Goal: Communication & Community: Participate in discussion

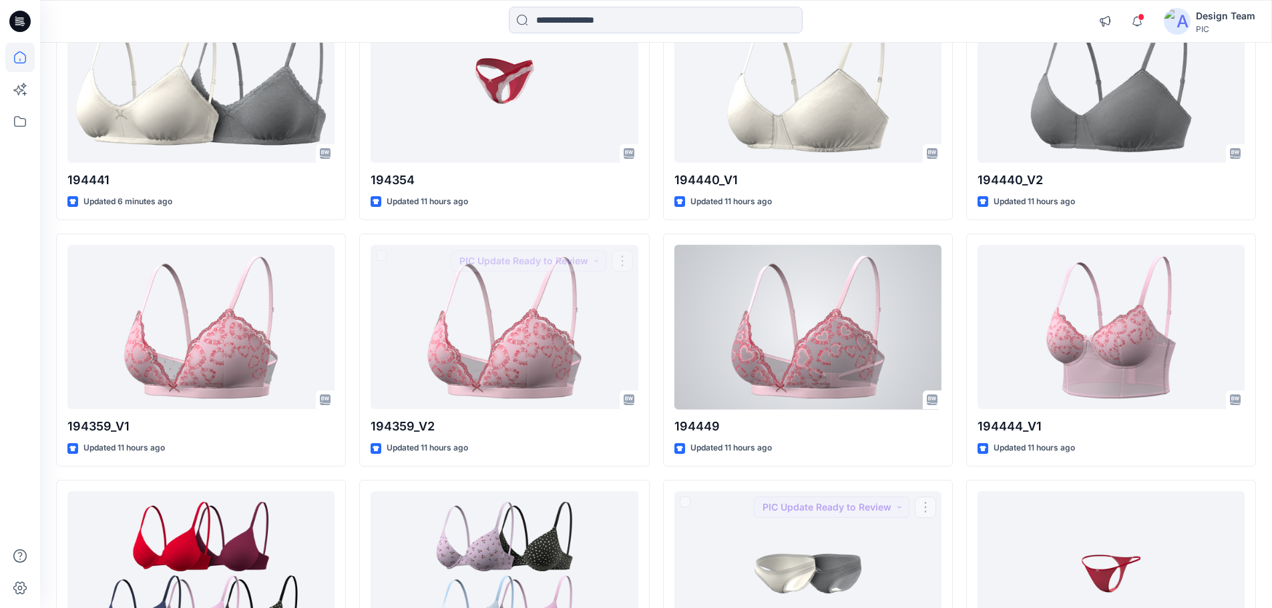
scroll to position [67, 0]
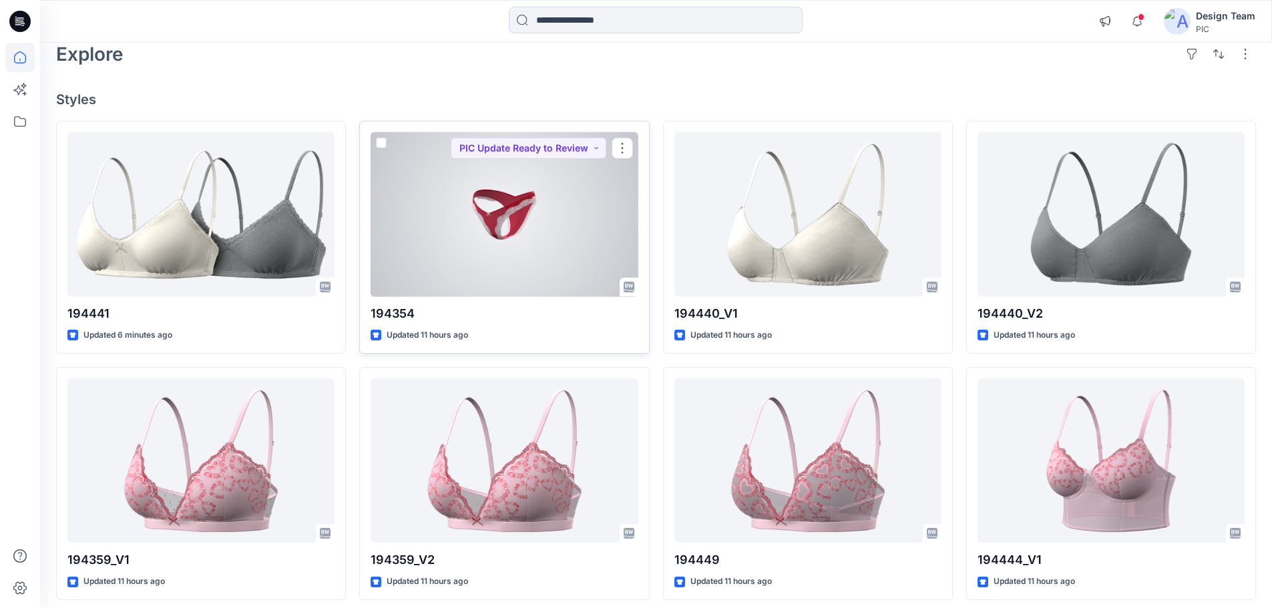
click at [473, 234] on div at bounding box center [504, 214] width 267 height 165
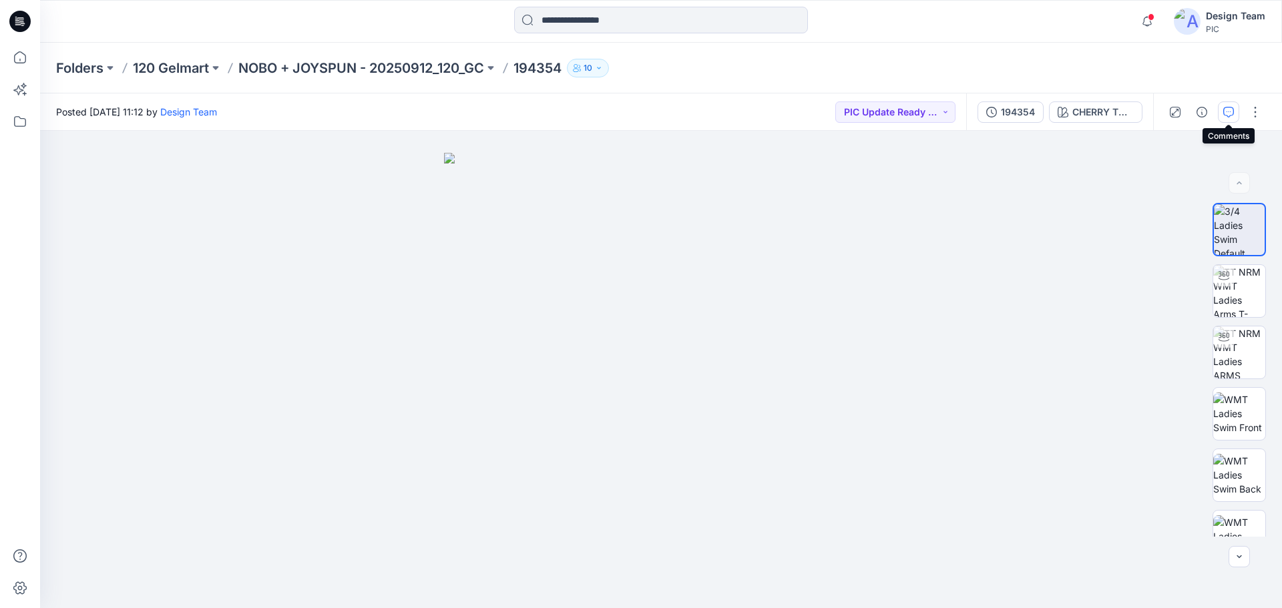
drag, startPoint x: 1218, startPoint y: 103, endPoint x: 1223, endPoint y: 114, distance: 11.9
click at [1218, 104] on span at bounding box center [1228, 111] width 21 height 21
click at [1223, 114] on icon "button" at bounding box center [1228, 112] width 11 height 11
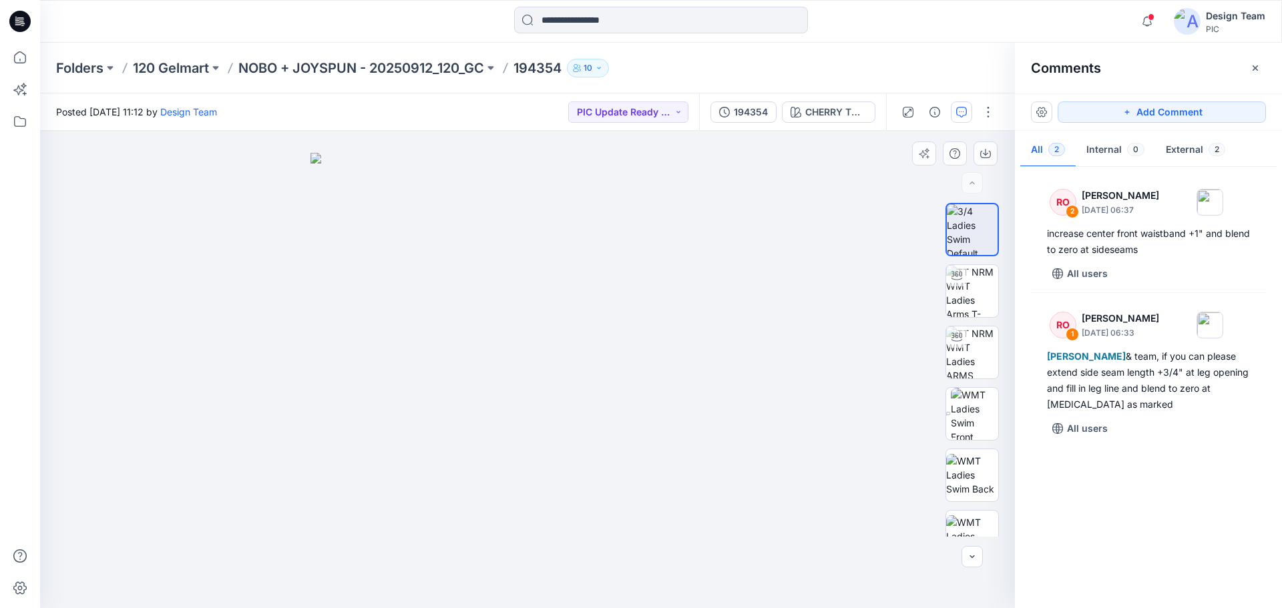
click at [547, 377] on img at bounding box center [527, 381] width 434 height 456
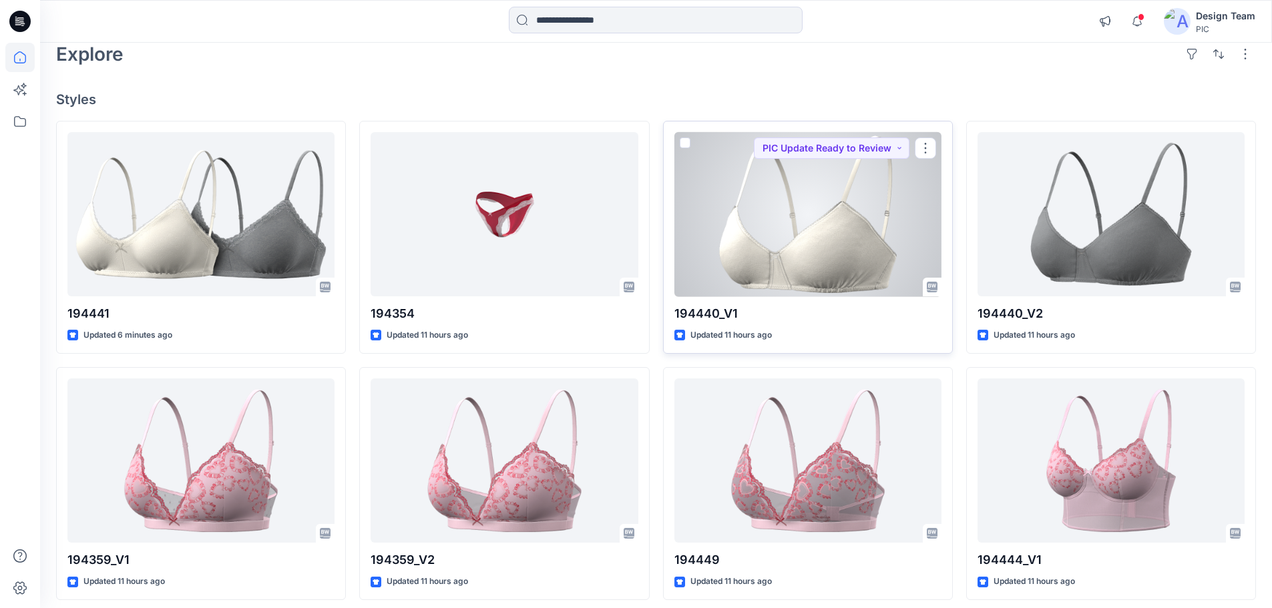
click at [925, 217] on div at bounding box center [807, 214] width 267 height 165
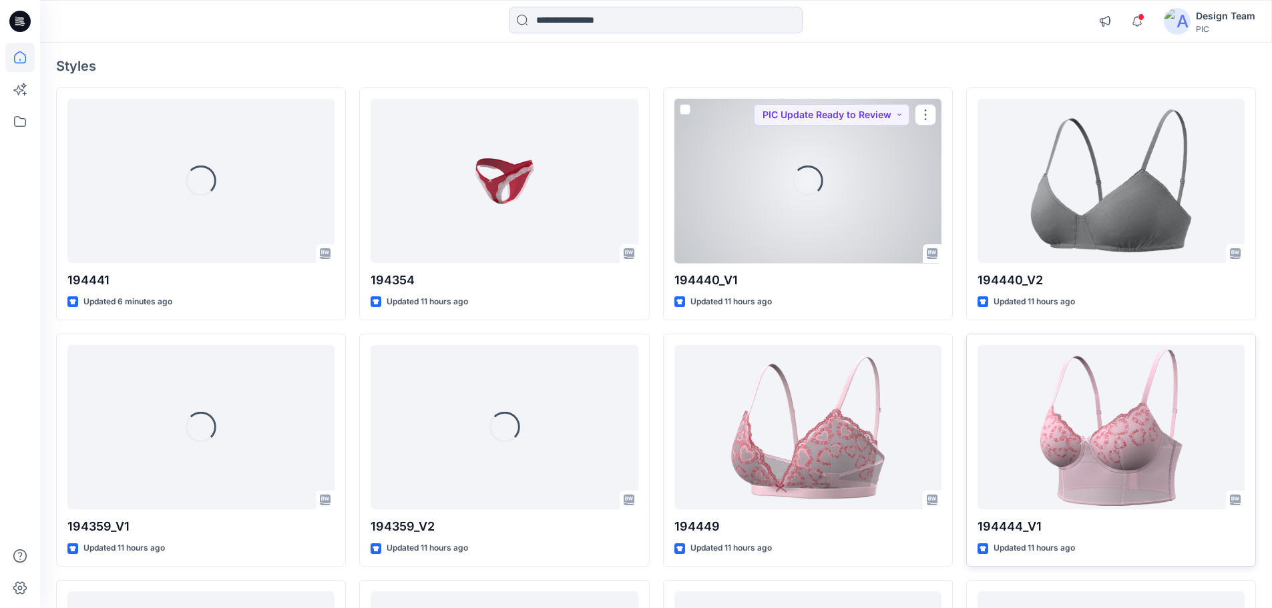
scroll to position [134, 0]
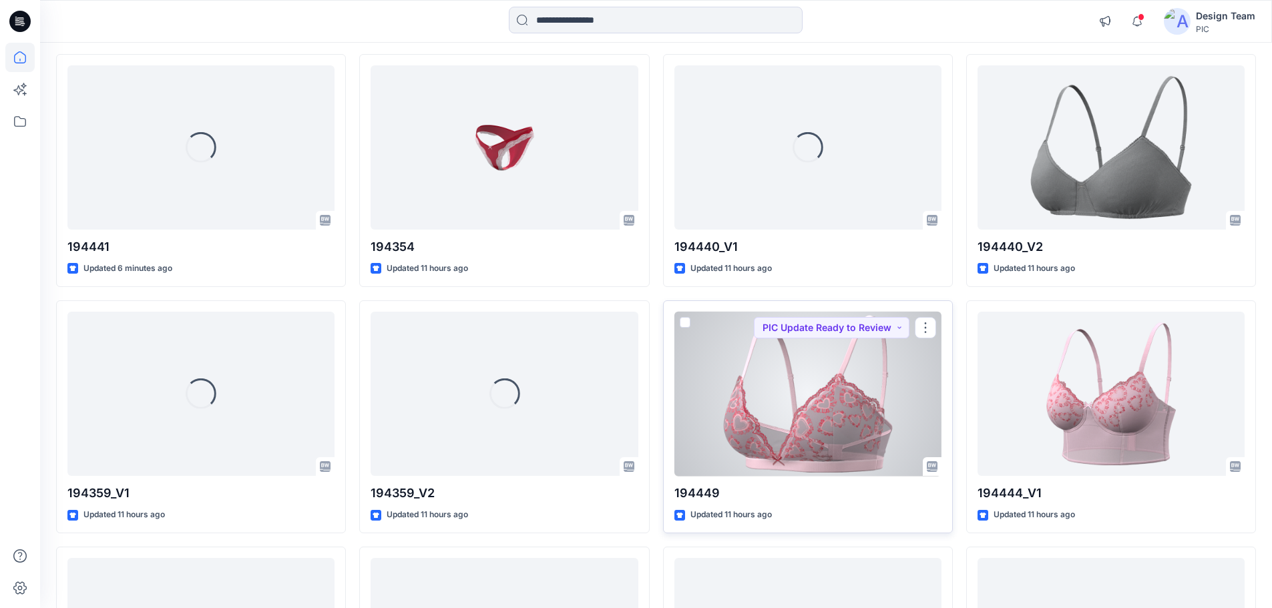
click at [857, 384] on div at bounding box center [807, 394] width 267 height 165
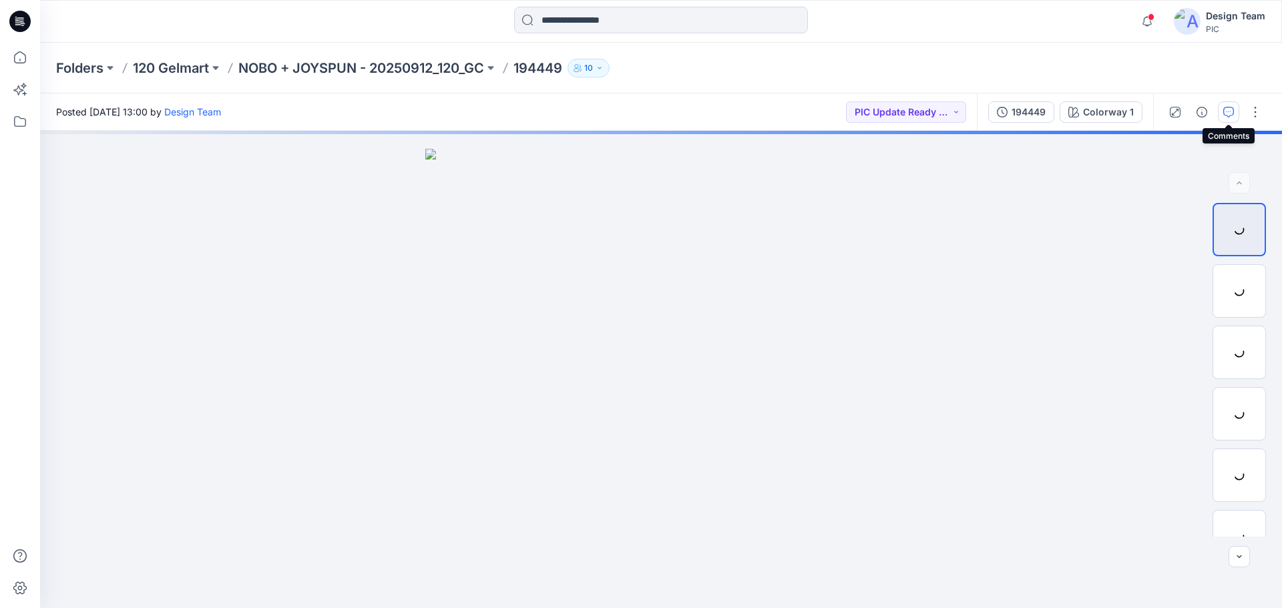
click at [1221, 112] on button "button" at bounding box center [1228, 111] width 21 height 21
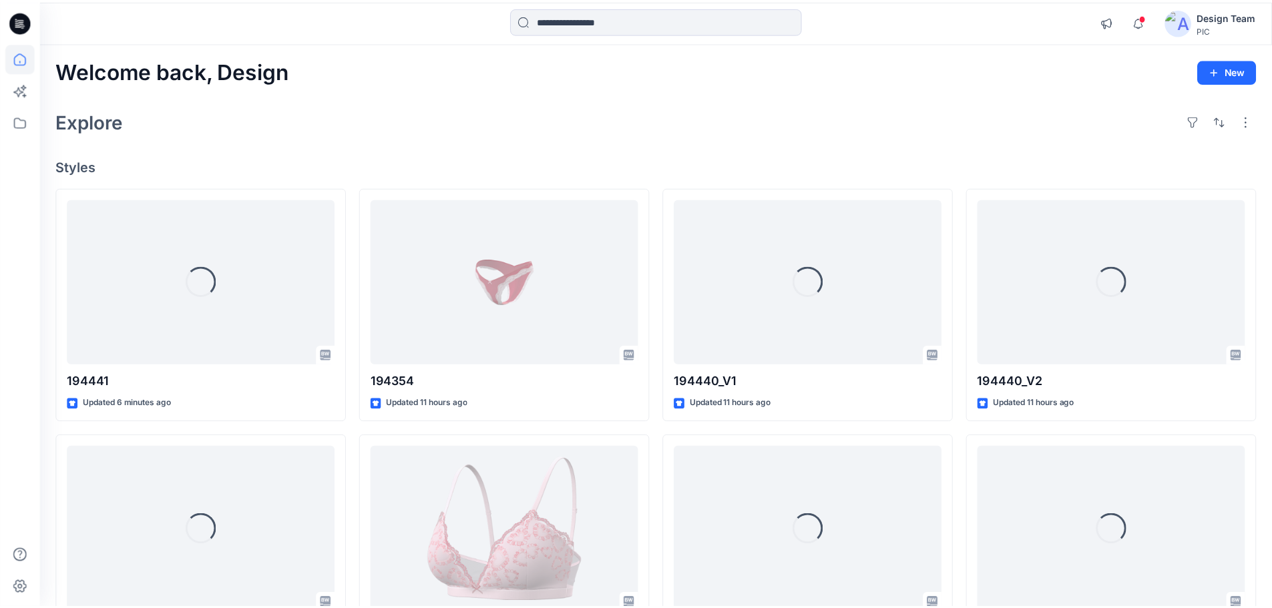
scroll to position [134, 0]
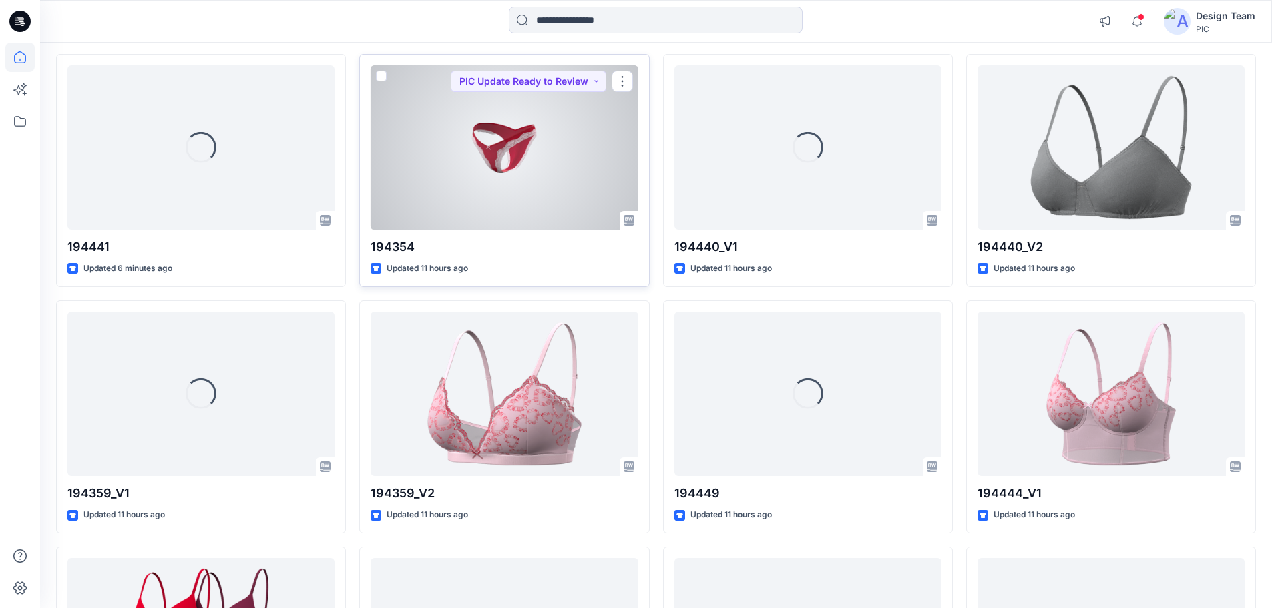
click at [497, 142] on div at bounding box center [504, 147] width 267 height 165
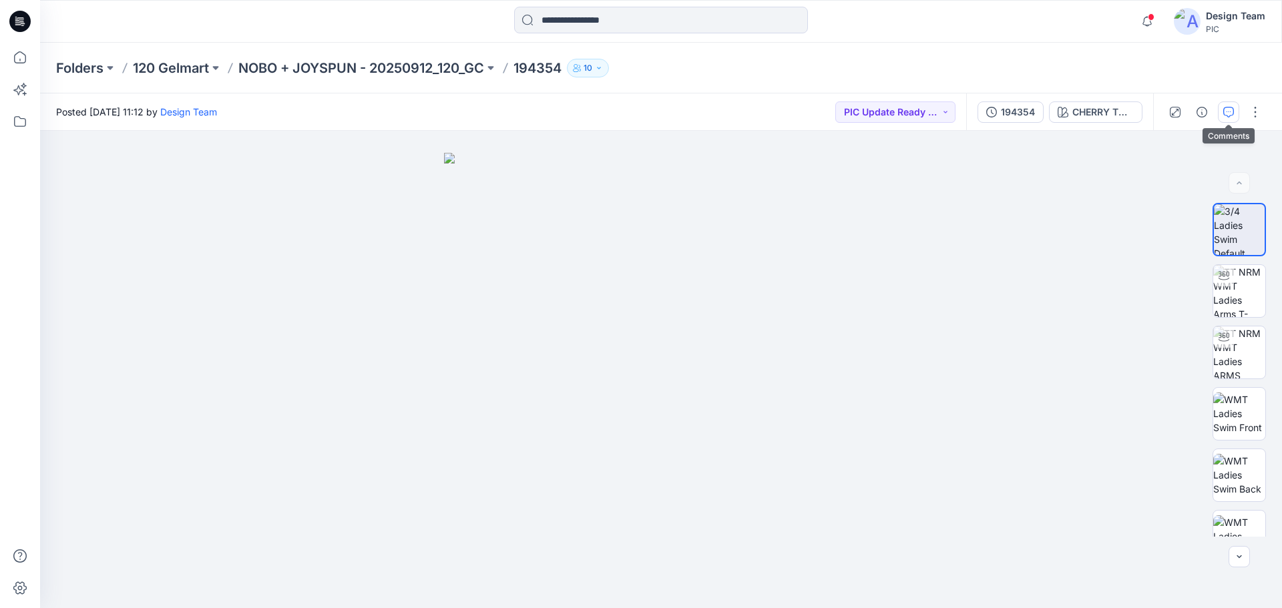
click at [1228, 105] on button "button" at bounding box center [1228, 111] width 21 height 21
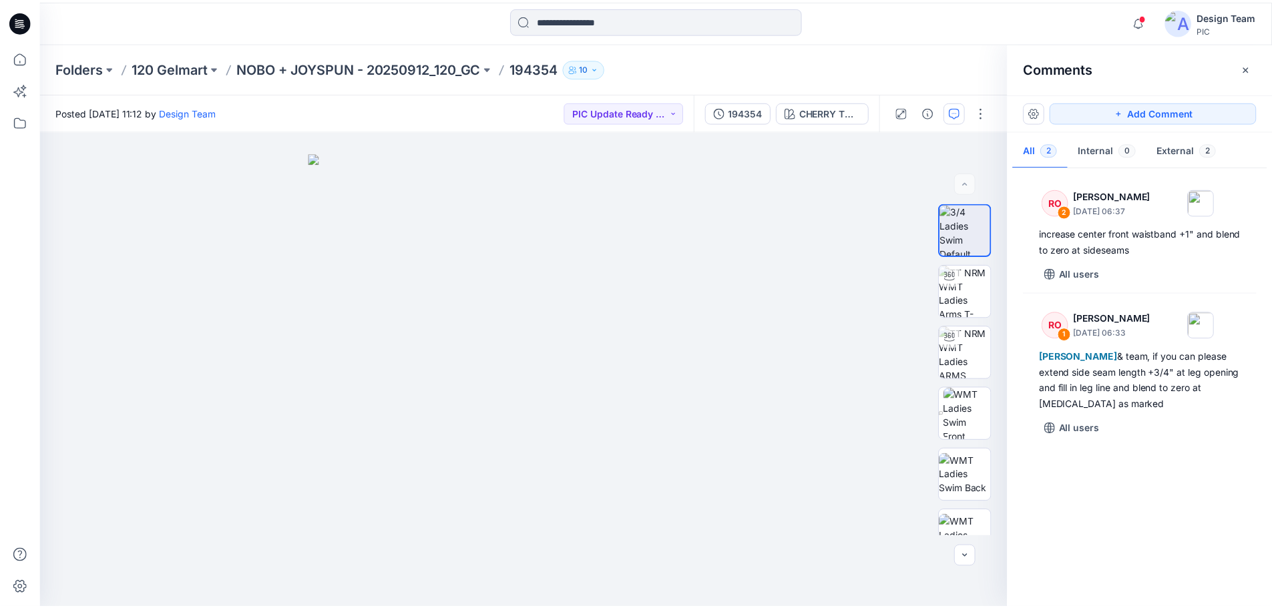
scroll to position [134, 0]
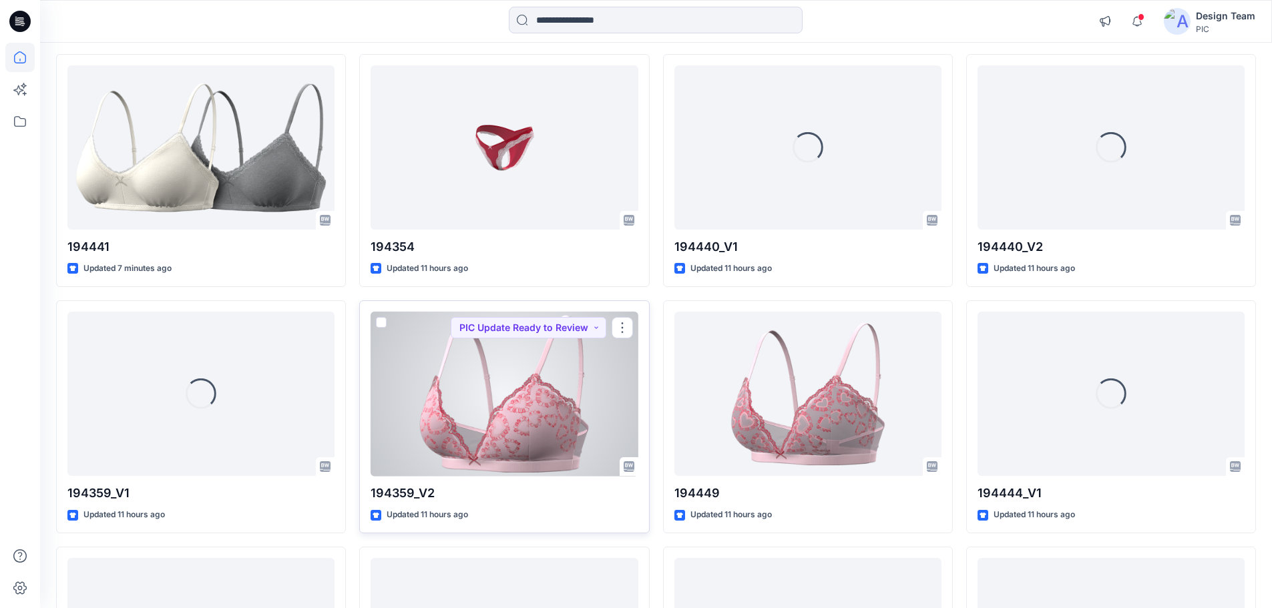
click at [565, 383] on div at bounding box center [504, 394] width 267 height 165
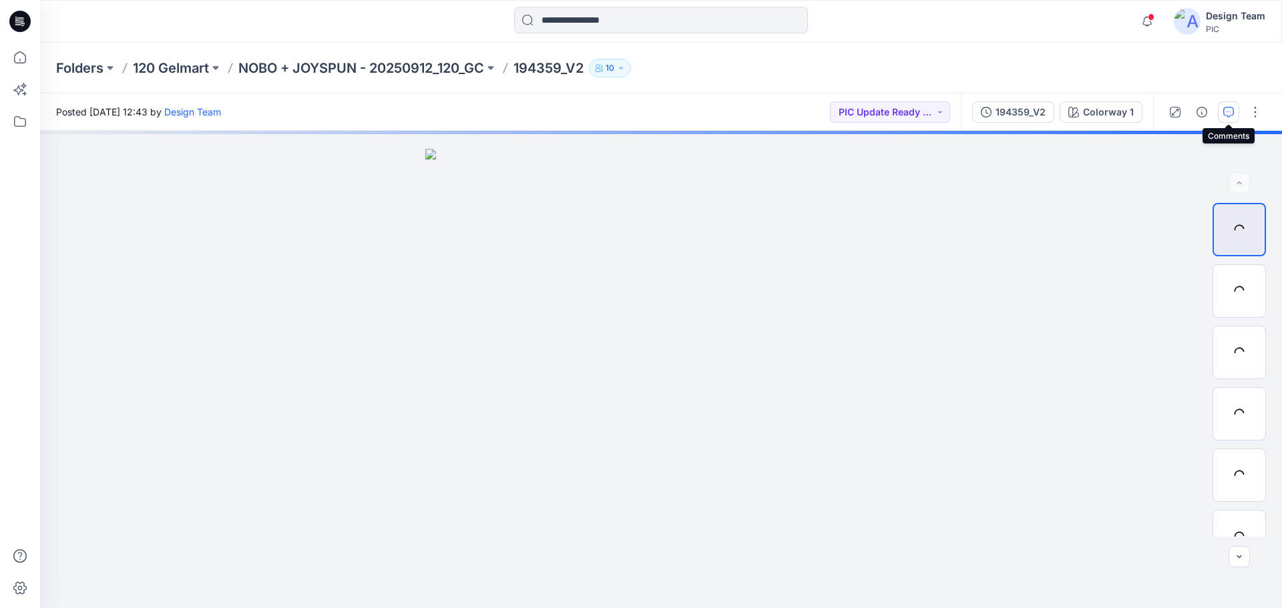
click at [1234, 115] on button "button" at bounding box center [1228, 111] width 21 height 21
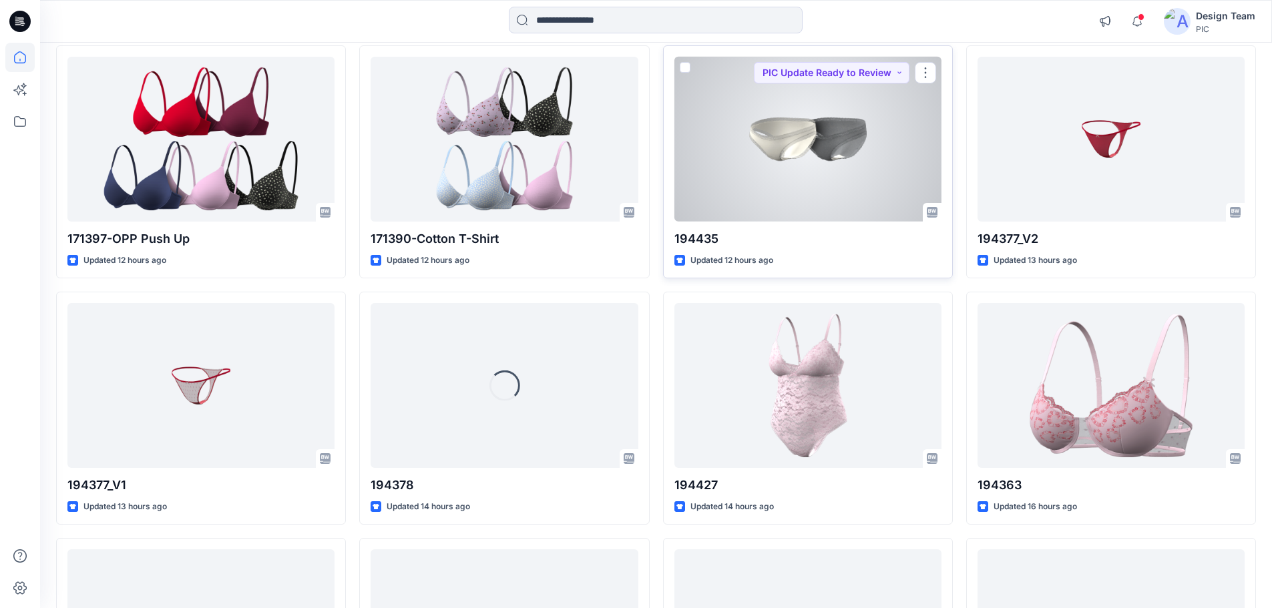
scroll to position [636, 0]
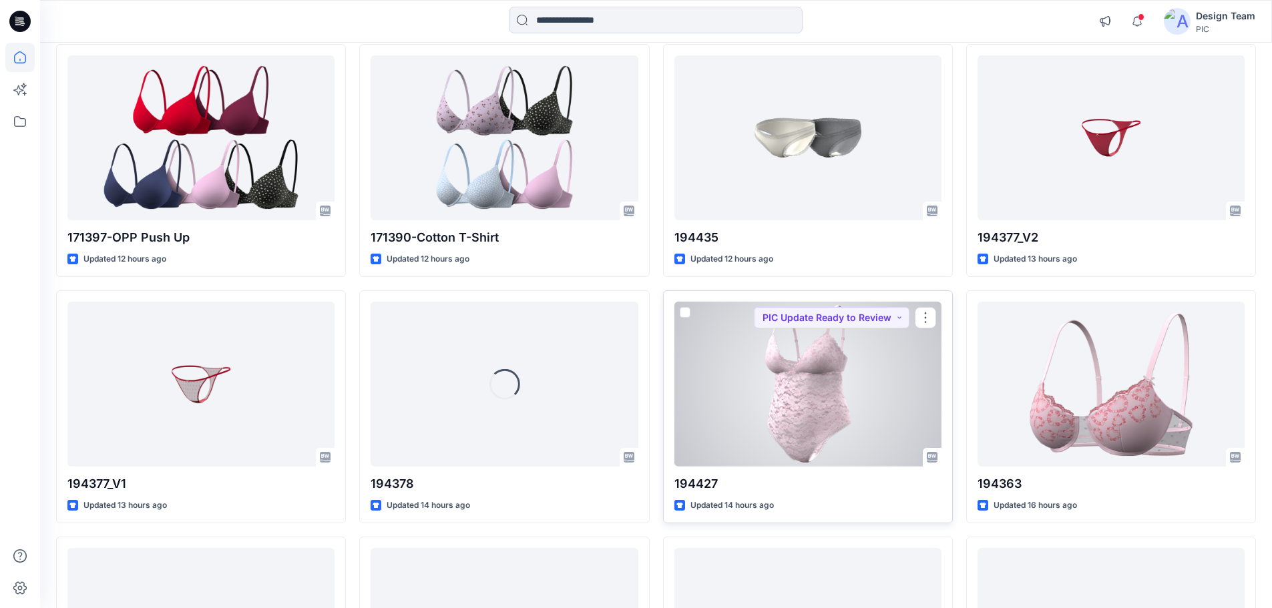
click at [904, 415] on div at bounding box center [807, 384] width 267 height 165
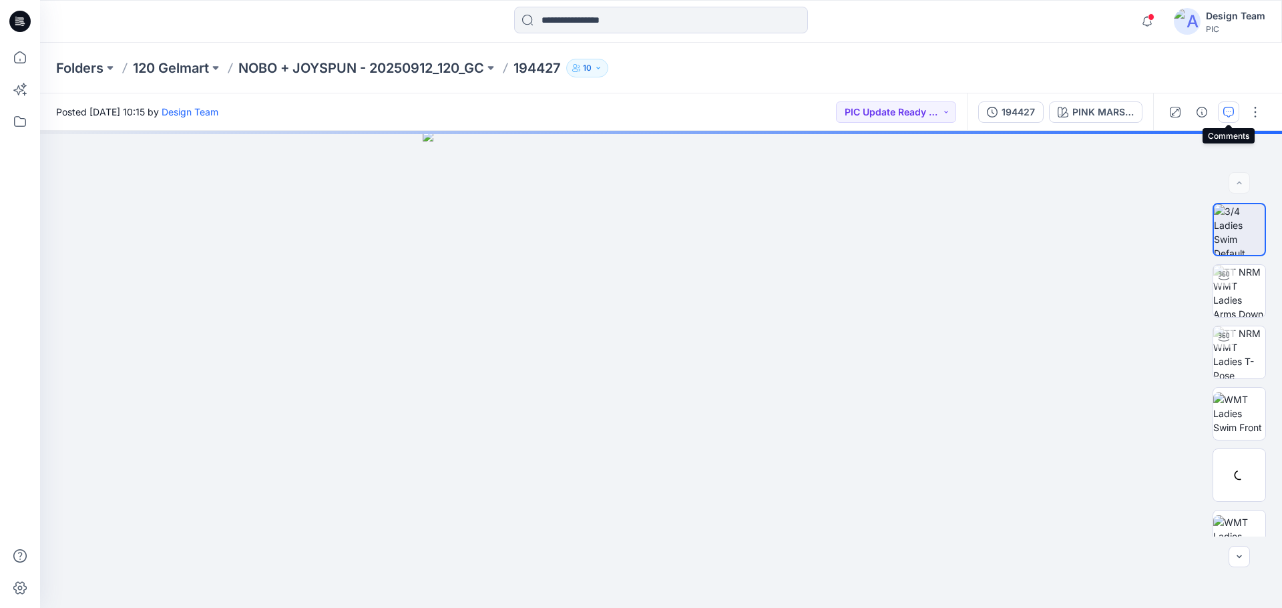
click at [1228, 107] on icon "button" at bounding box center [1228, 112] width 11 height 11
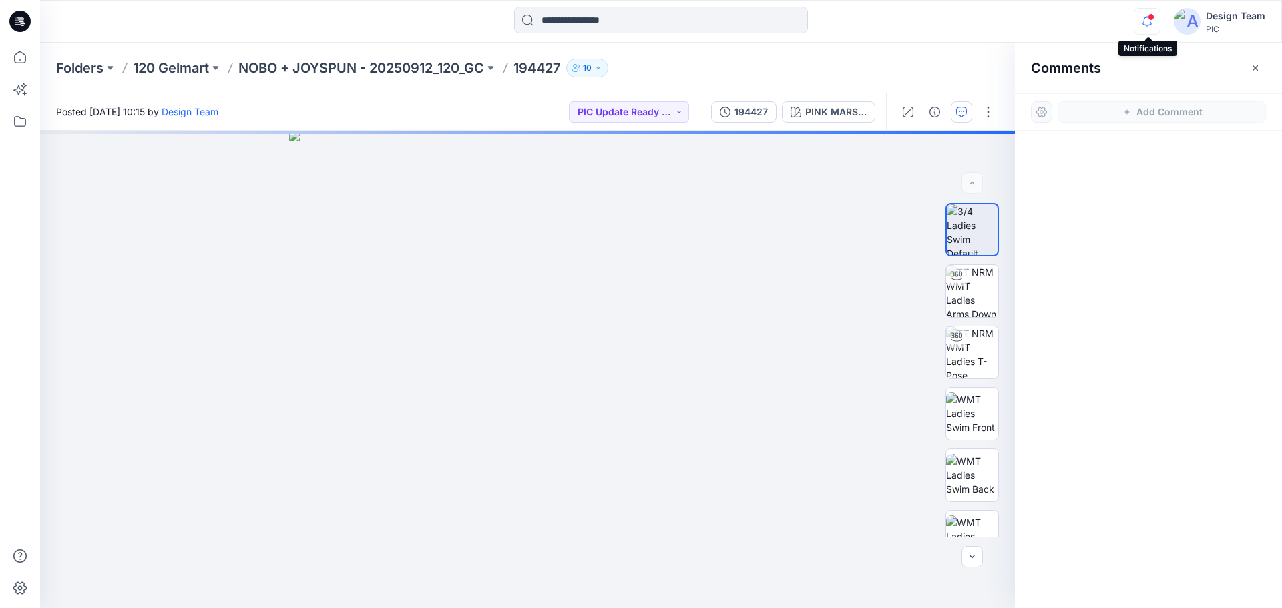
click at [1143, 25] on icon "button" at bounding box center [1146, 21] width 25 height 27
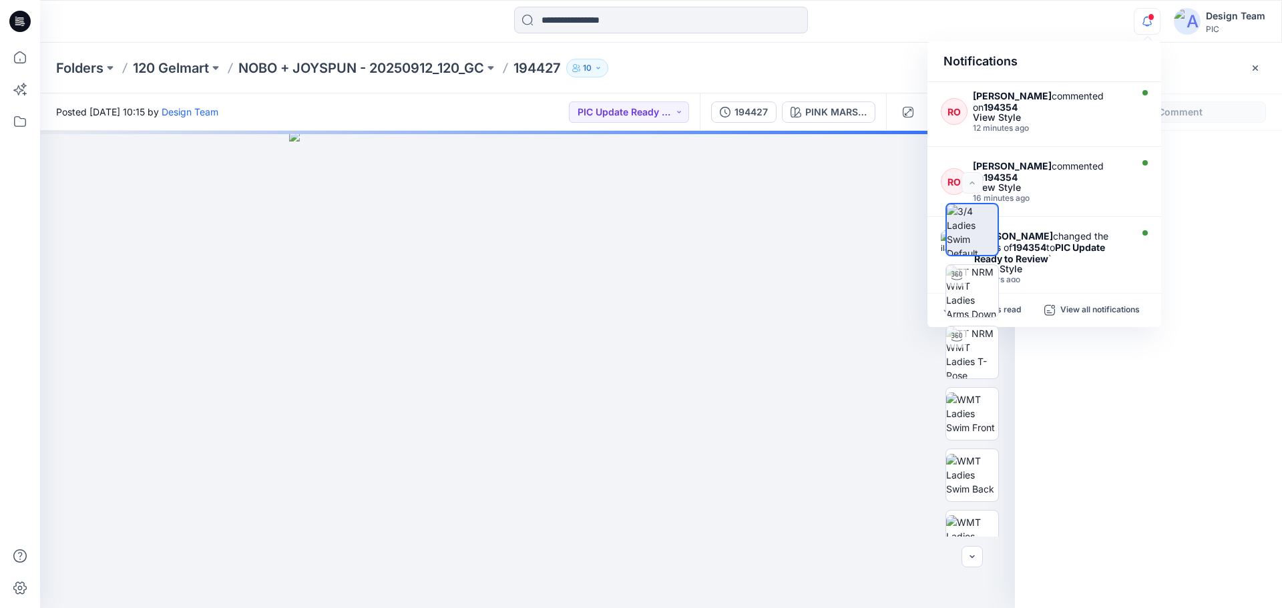
click at [1053, 21] on div "Notifications RO Raquel Ortiz commented on 194354 View Style 12 minutes ago RO …" at bounding box center [660, 21] width 1241 height 29
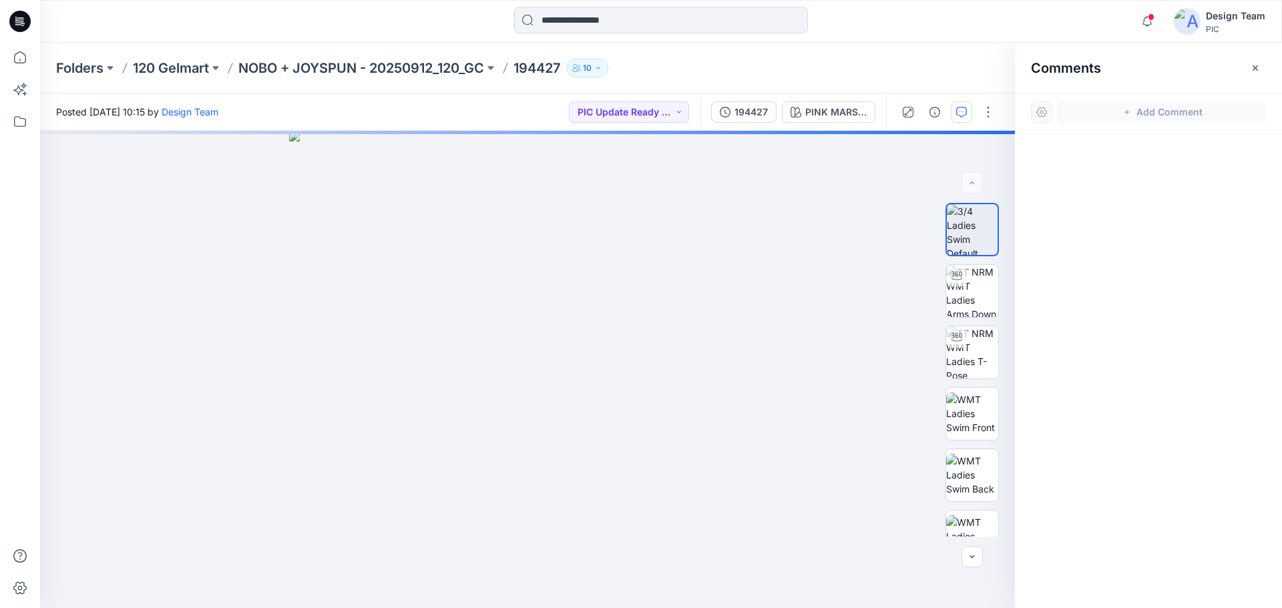
click at [23, 17] on icon at bounding box center [19, 21] width 21 height 21
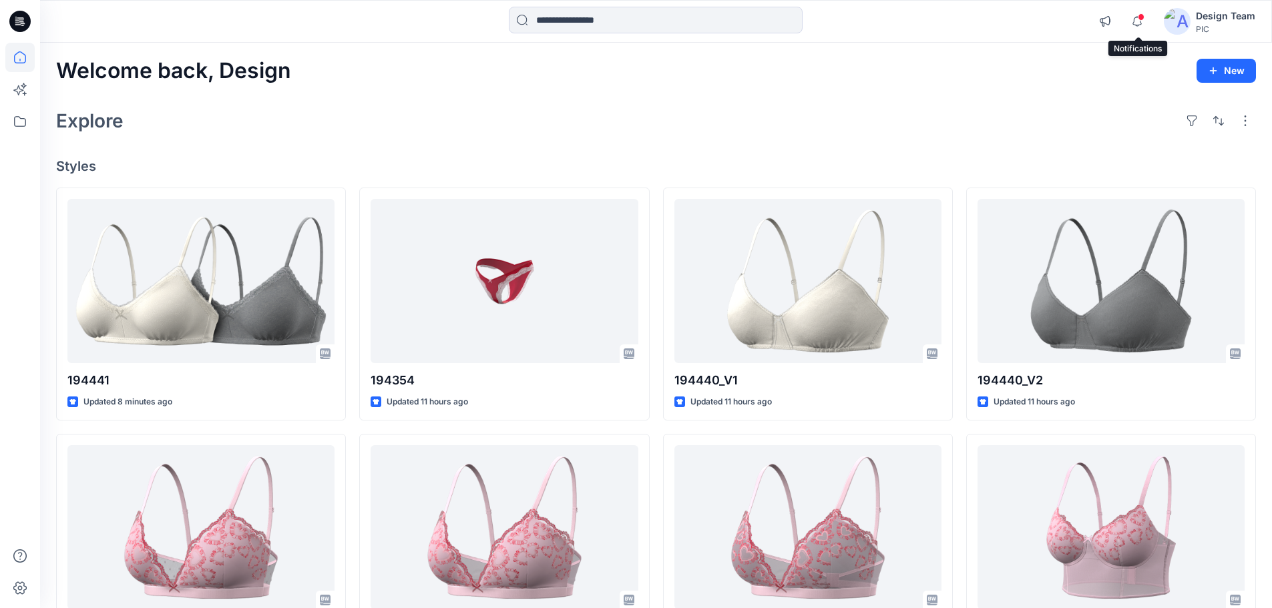
click at [1140, 19] on span at bounding box center [1141, 16] width 7 height 7
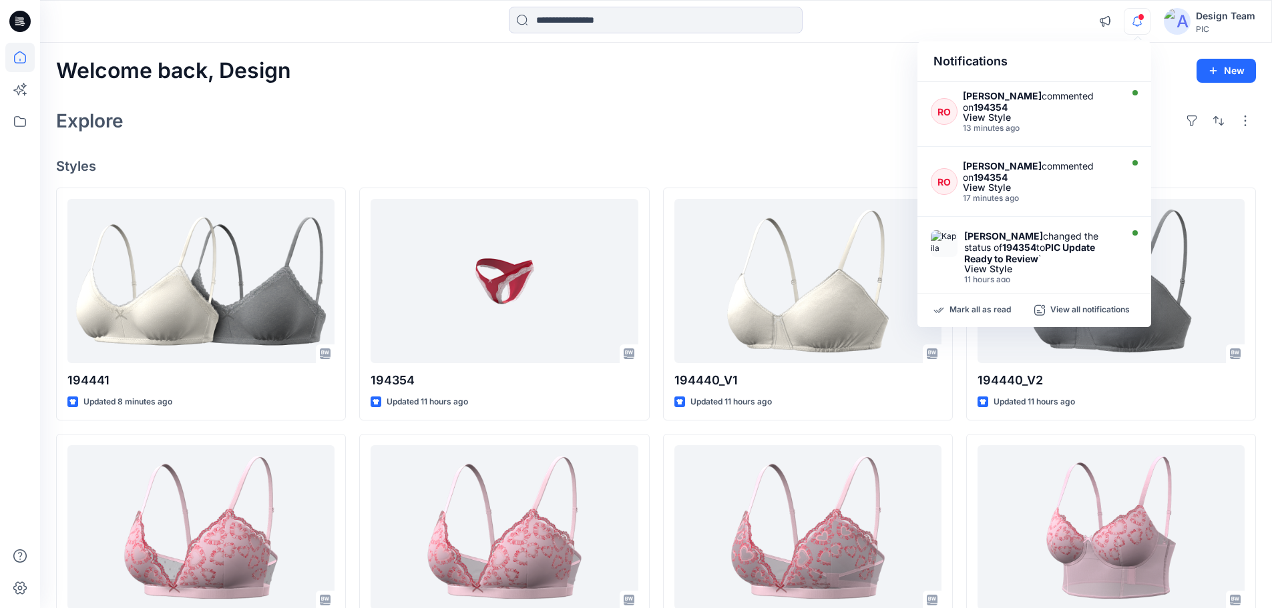
click at [834, 67] on div "Welcome back, Design New" at bounding box center [656, 71] width 1200 height 25
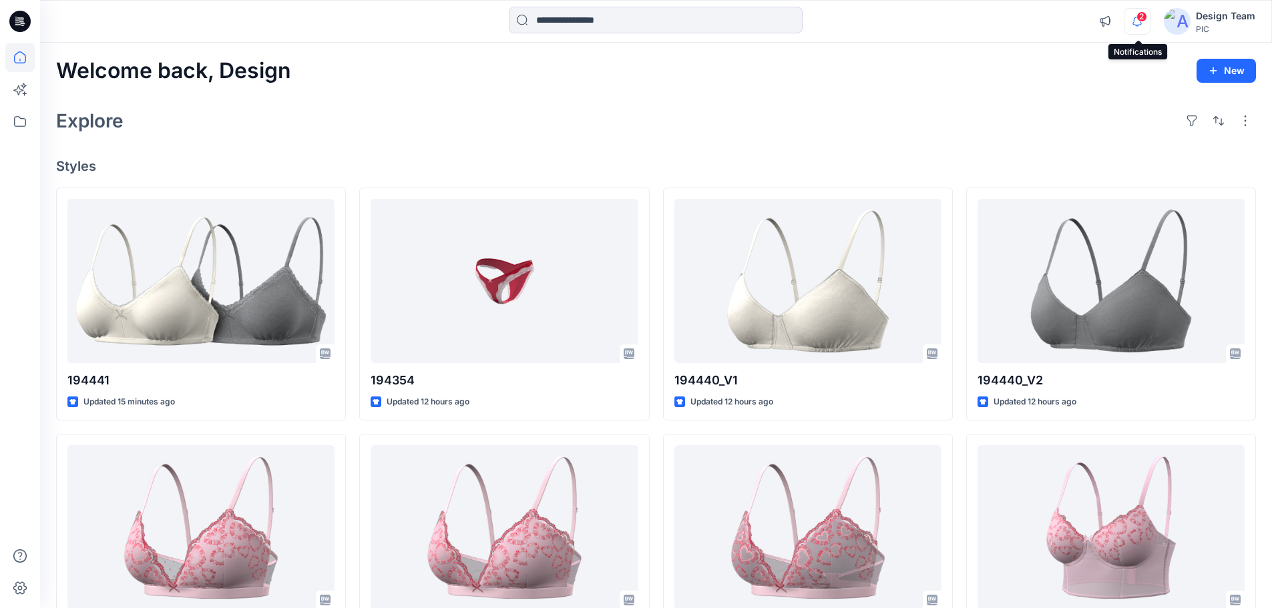
click at [1134, 20] on icon "button" at bounding box center [1136, 21] width 25 height 27
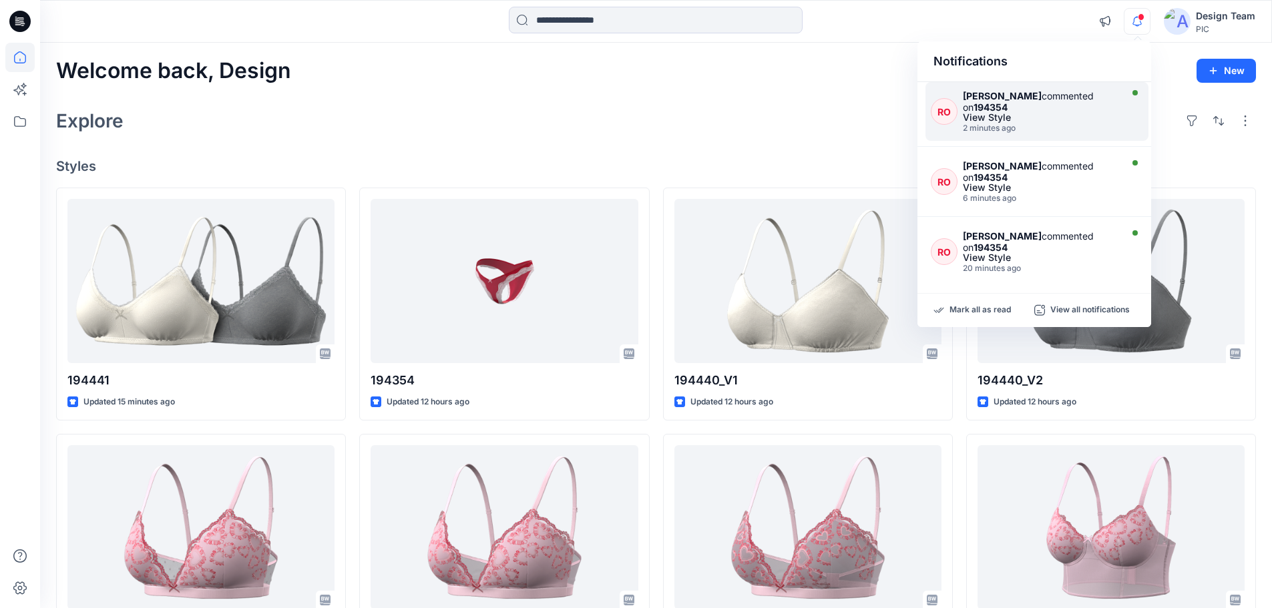
click at [1025, 109] on div "Raquel Ortiz commented on 194354" at bounding box center [1040, 101] width 155 height 23
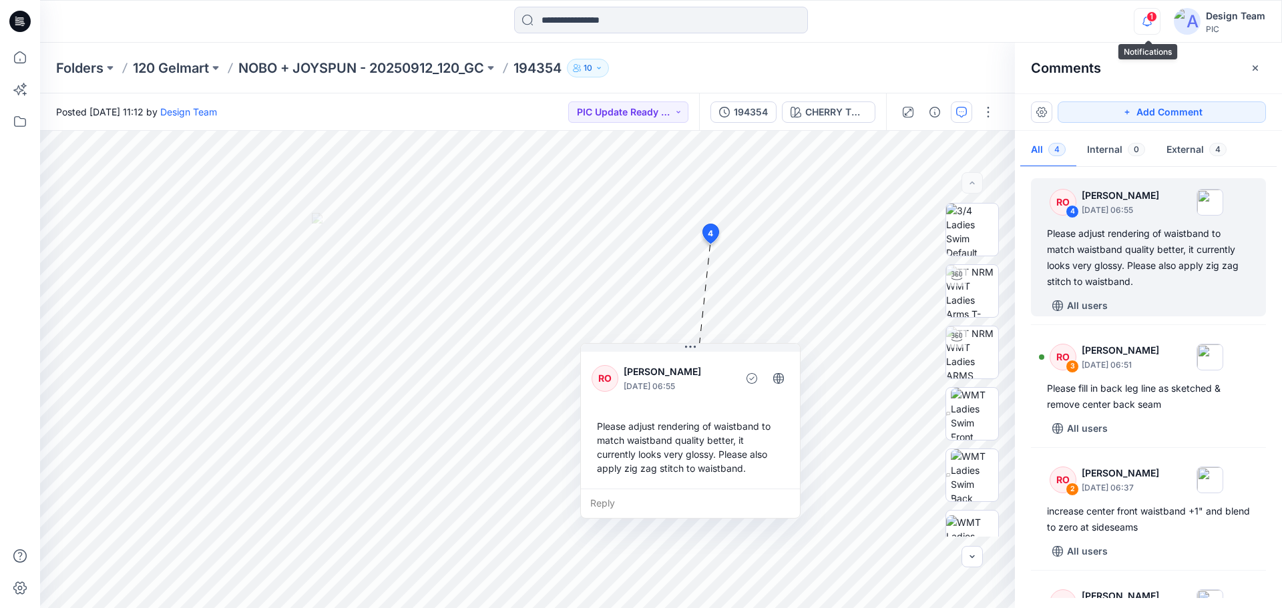
click at [1148, 23] on icon "button" at bounding box center [1146, 21] width 25 height 27
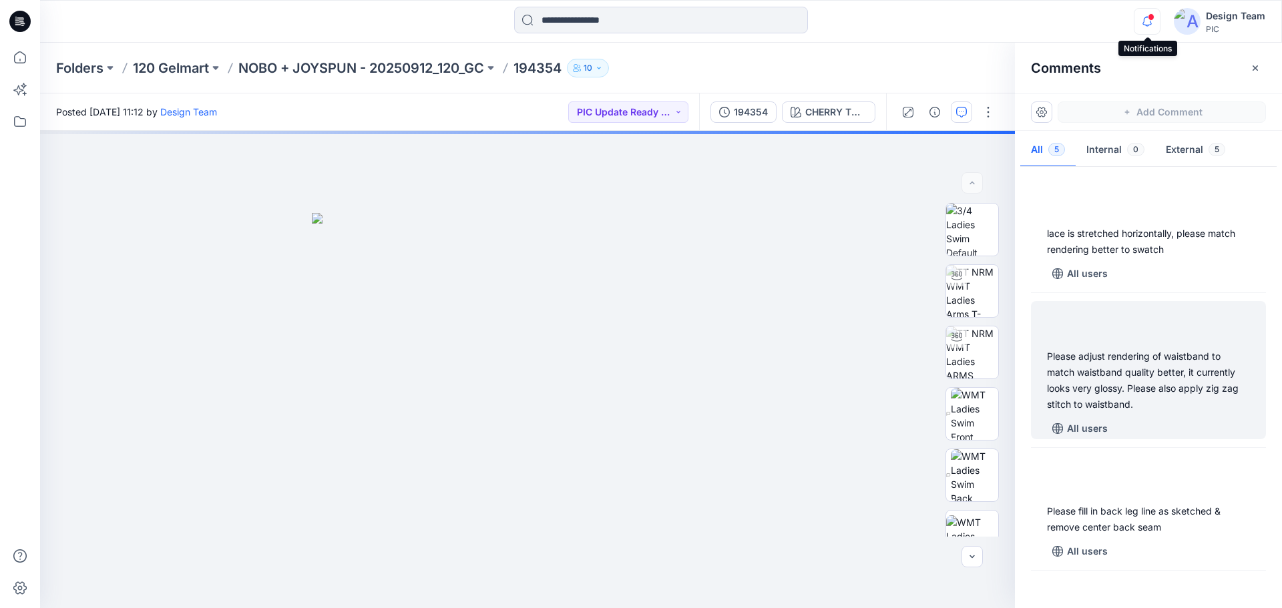
click at [1150, 23] on icon "button" at bounding box center [1146, 21] width 25 height 27
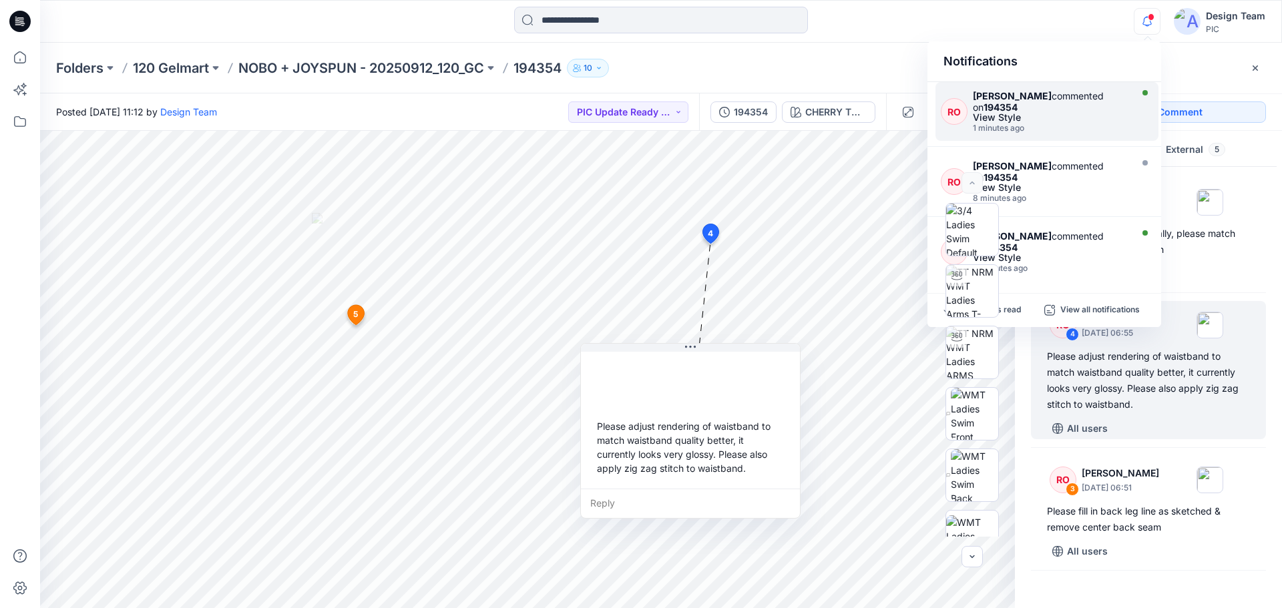
click at [1026, 103] on div "Raquel Ortiz commented on 194354" at bounding box center [1050, 101] width 155 height 23
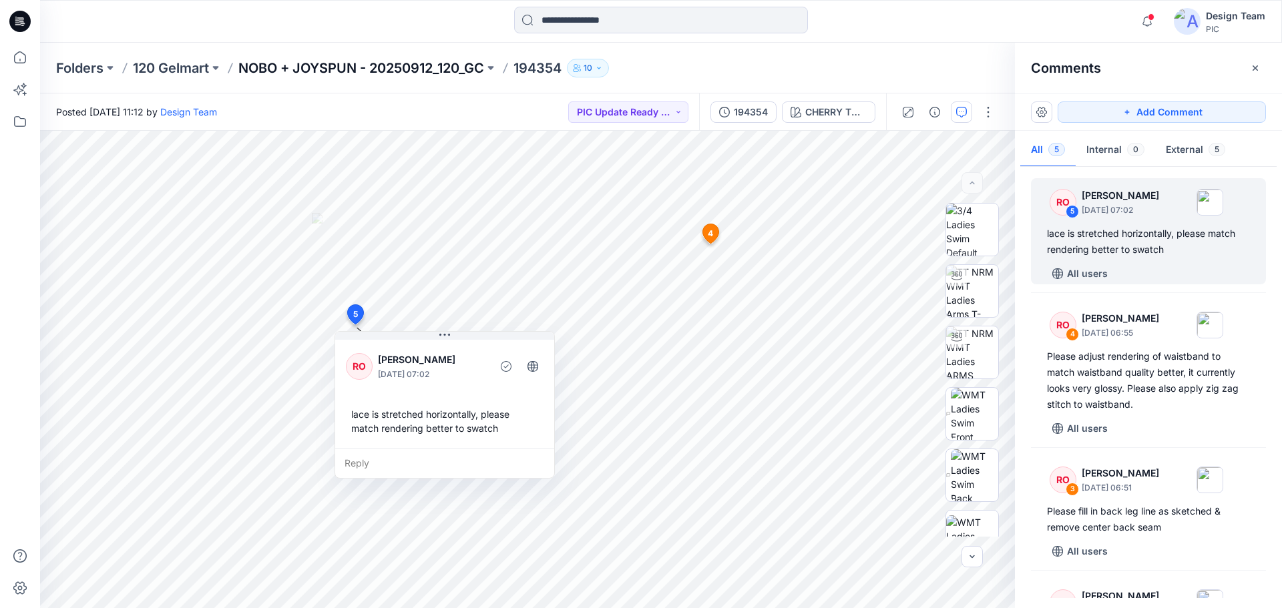
click at [373, 69] on p "NOBO + JOYSPUN - 20250912_120_GC" at bounding box center [361, 68] width 246 height 19
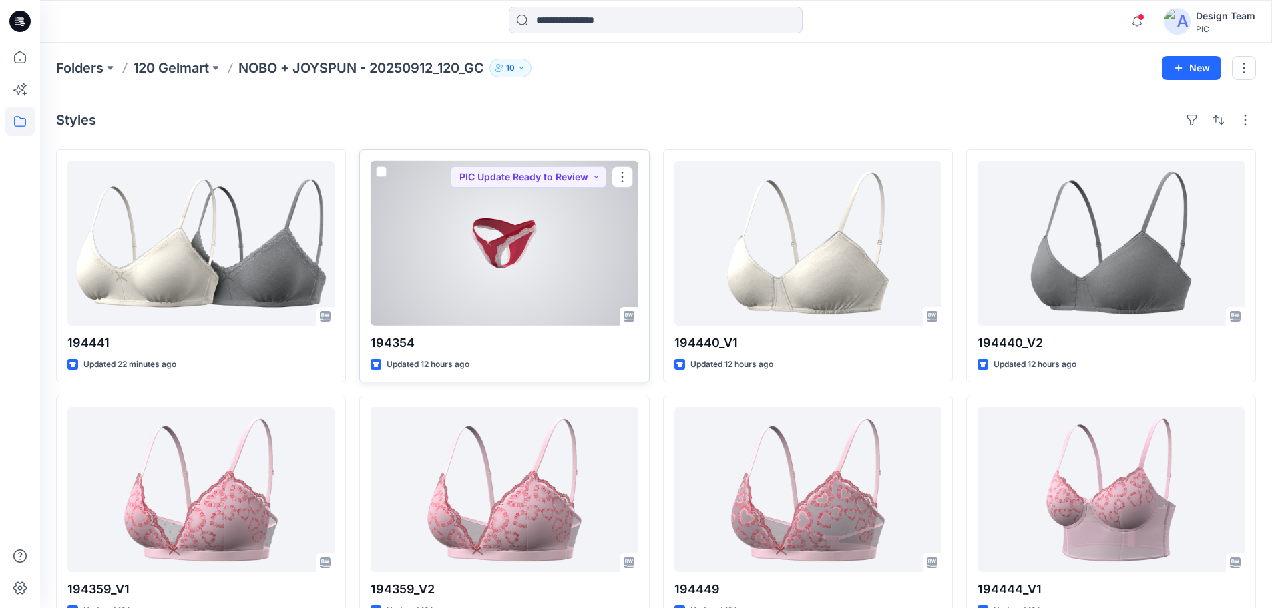
click at [455, 259] on div at bounding box center [504, 243] width 267 height 165
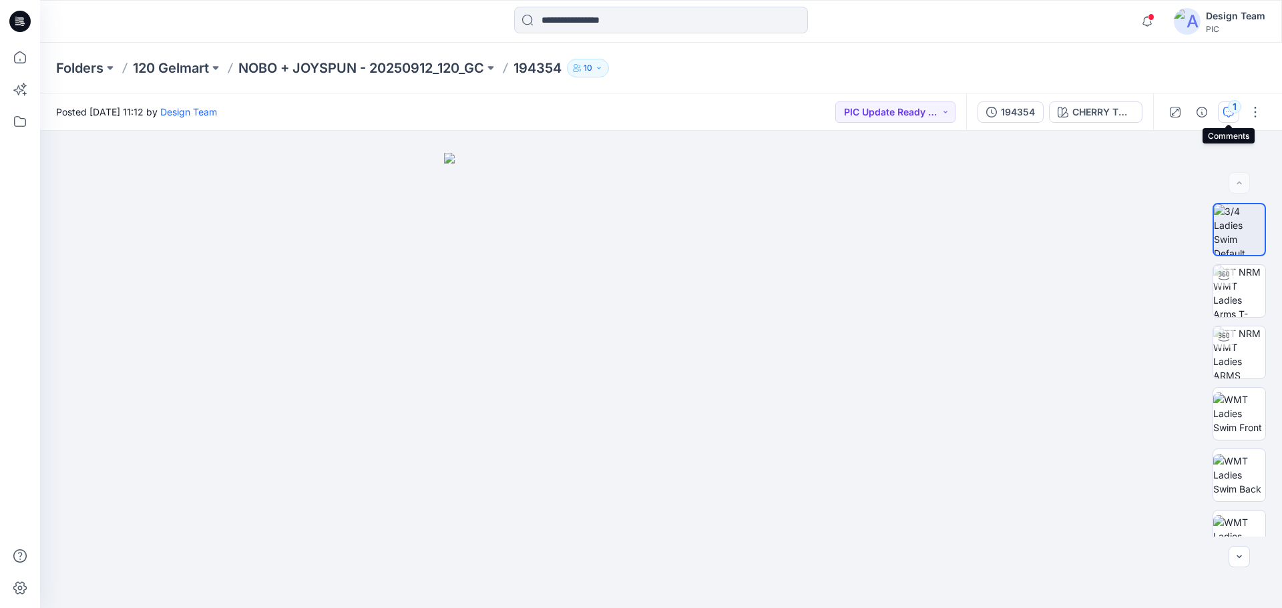
click at [1232, 110] on div "1" at bounding box center [1234, 106] width 13 height 13
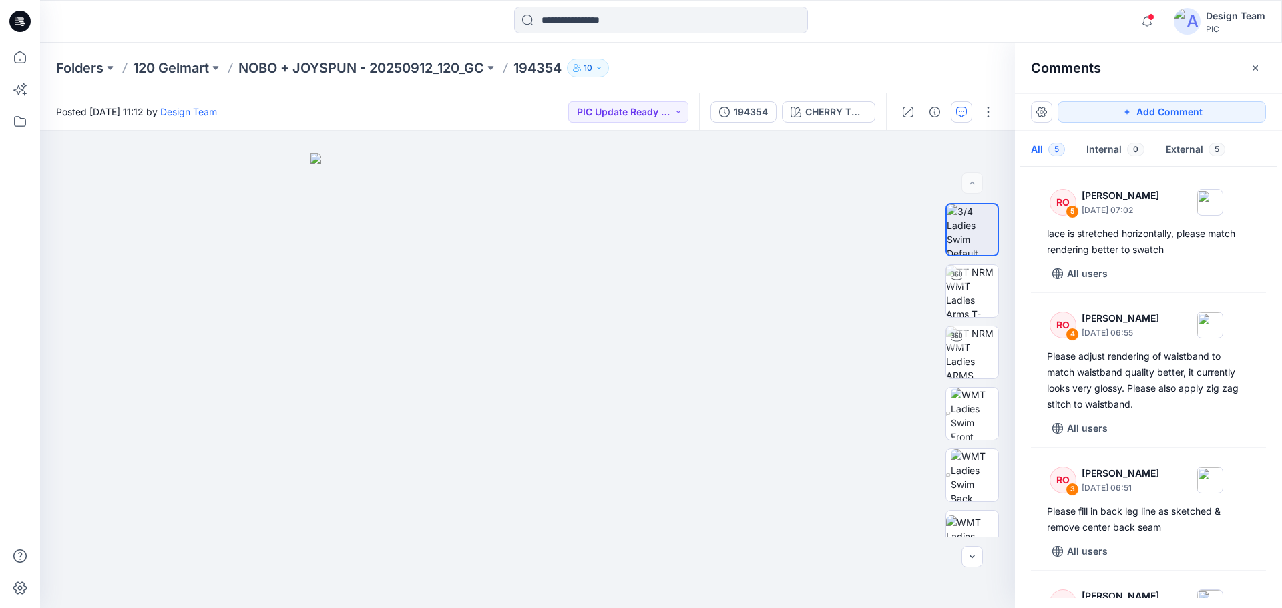
click at [919, 45] on div "Folders 120 Gelmart NOBO + JOYSPUN - 20250912_120_GC 194354 10" at bounding box center [661, 68] width 1242 height 51
click at [281, 63] on p "NOBO + JOYSPUN - 20250912_120_GC" at bounding box center [361, 68] width 246 height 19
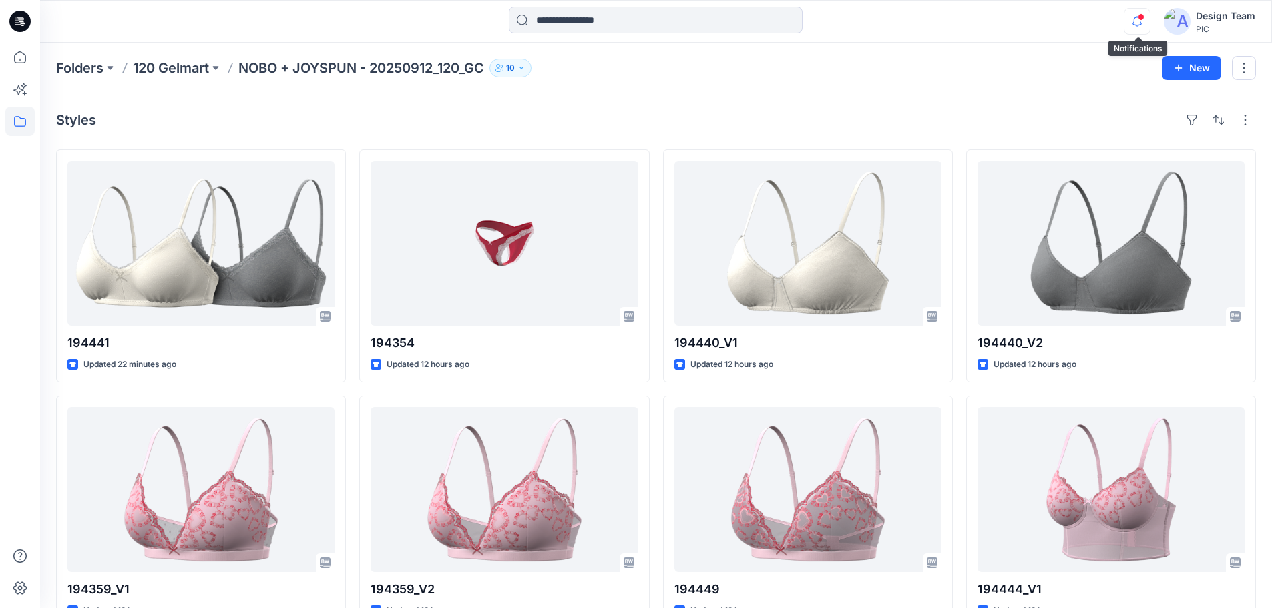
click at [1133, 19] on icon "button" at bounding box center [1136, 21] width 25 height 27
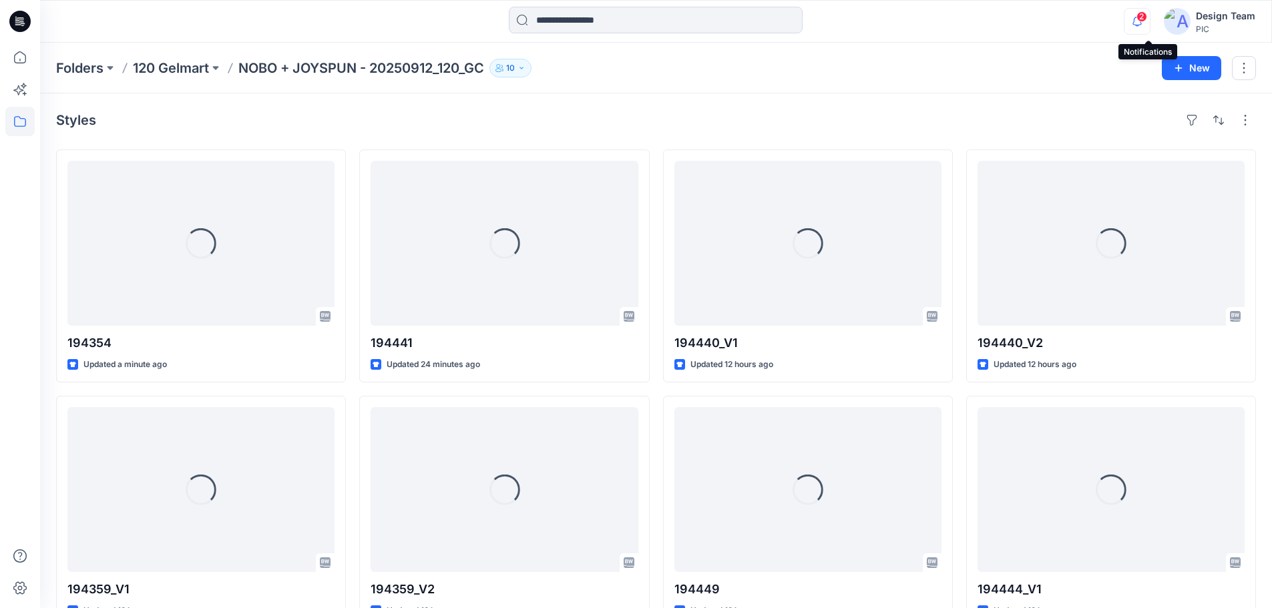
click at [1144, 23] on icon "button" at bounding box center [1136, 21] width 25 height 27
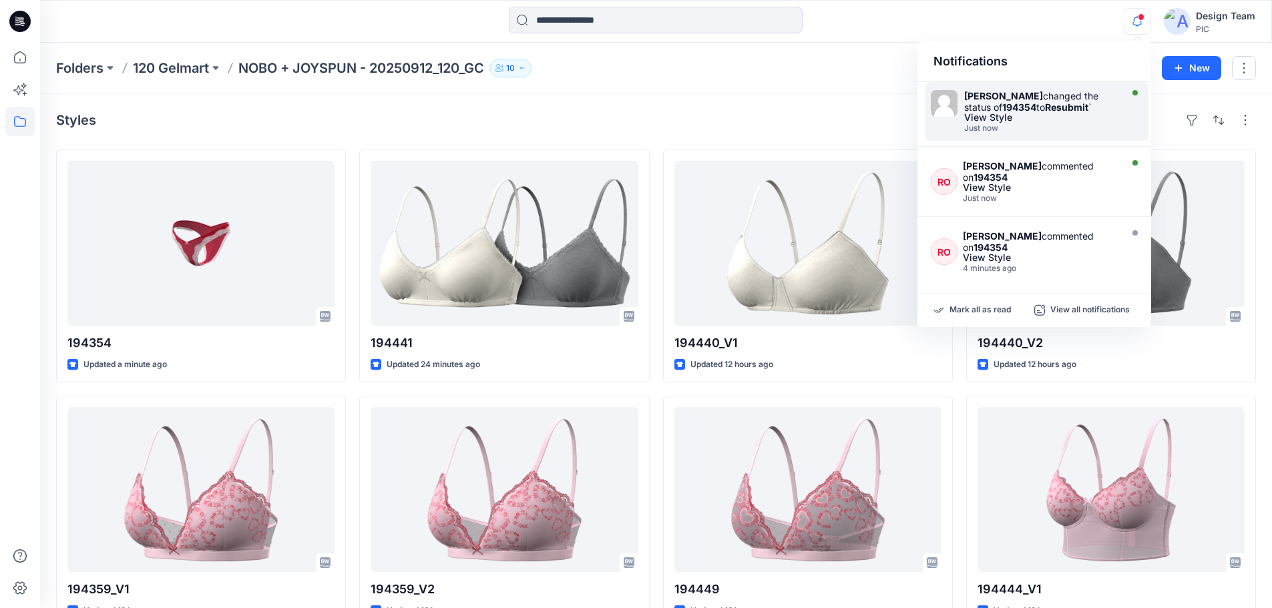
click at [1088, 101] on div "Raquel Ortiz changed the status of 194354 to Resubmit `" at bounding box center [1041, 101] width 154 height 23
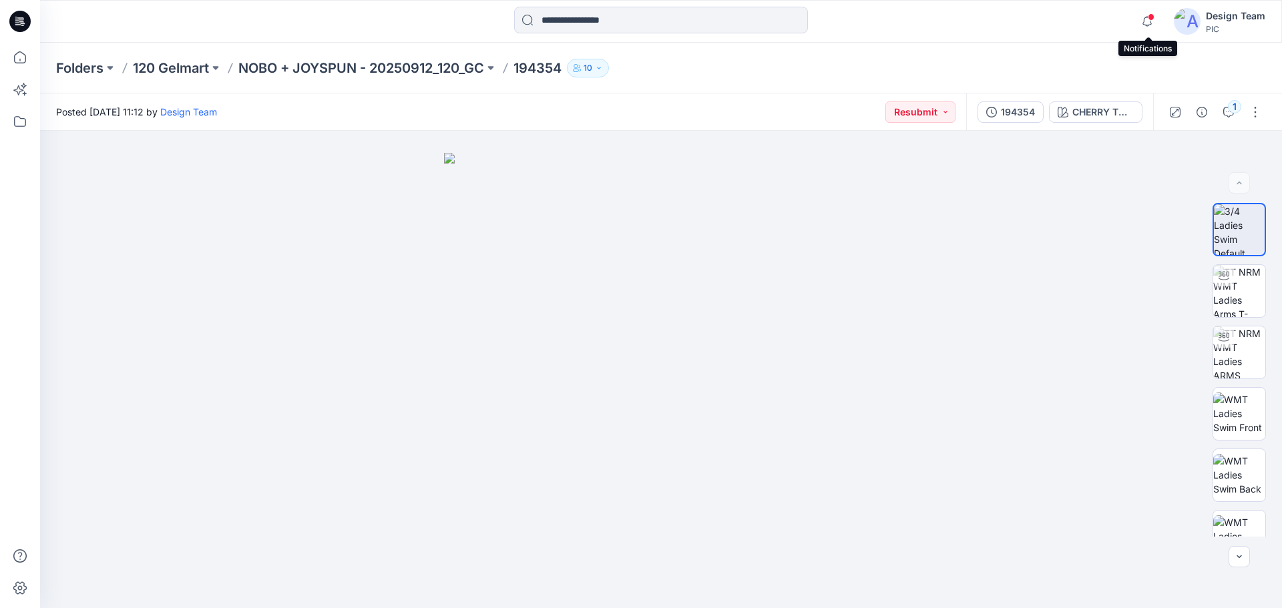
click at [1150, 20] on span at bounding box center [1151, 16] width 7 height 7
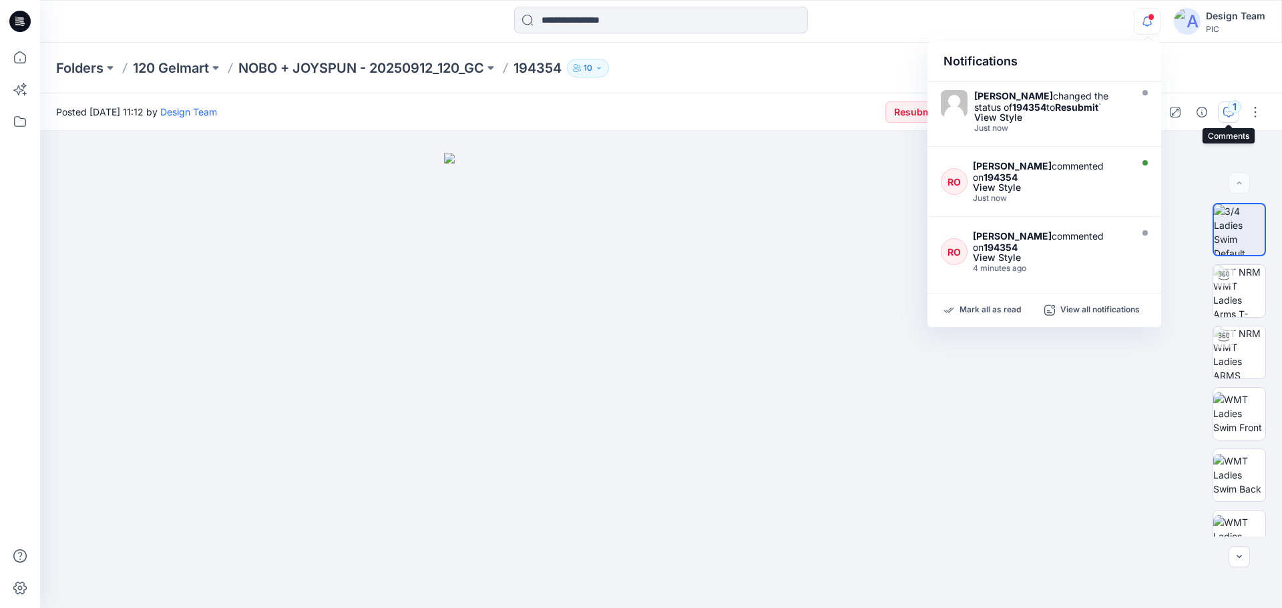
click at [1230, 116] on icon "button" at bounding box center [1228, 112] width 11 height 11
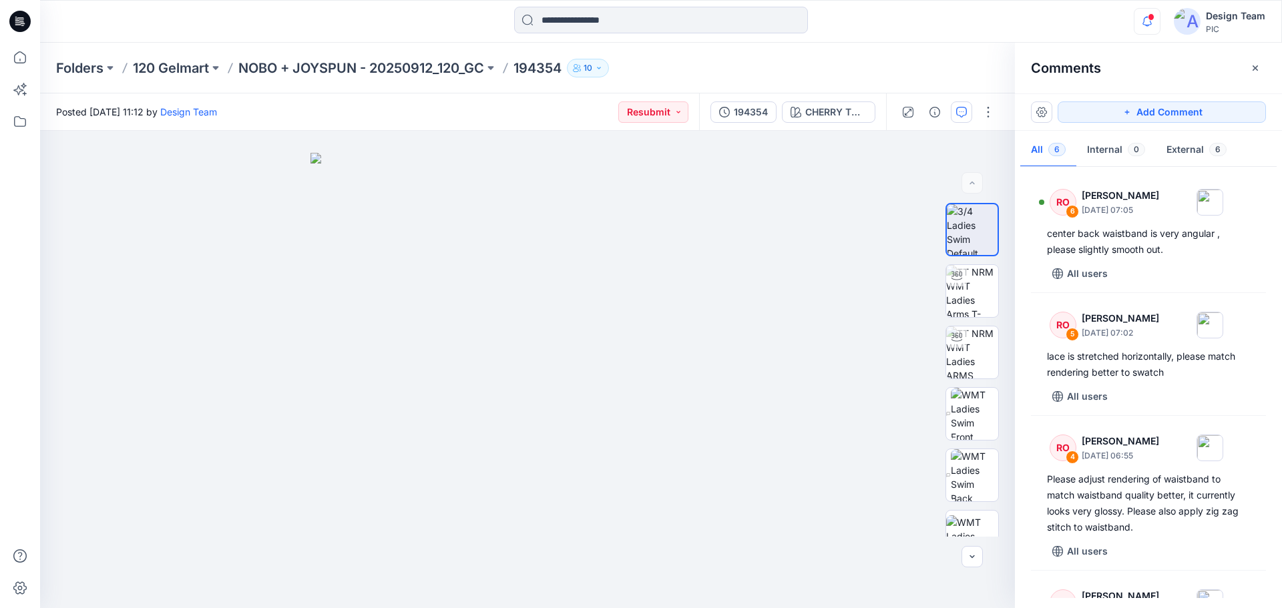
click at [1157, 29] on icon "button" at bounding box center [1146, 21] width 25 height 27
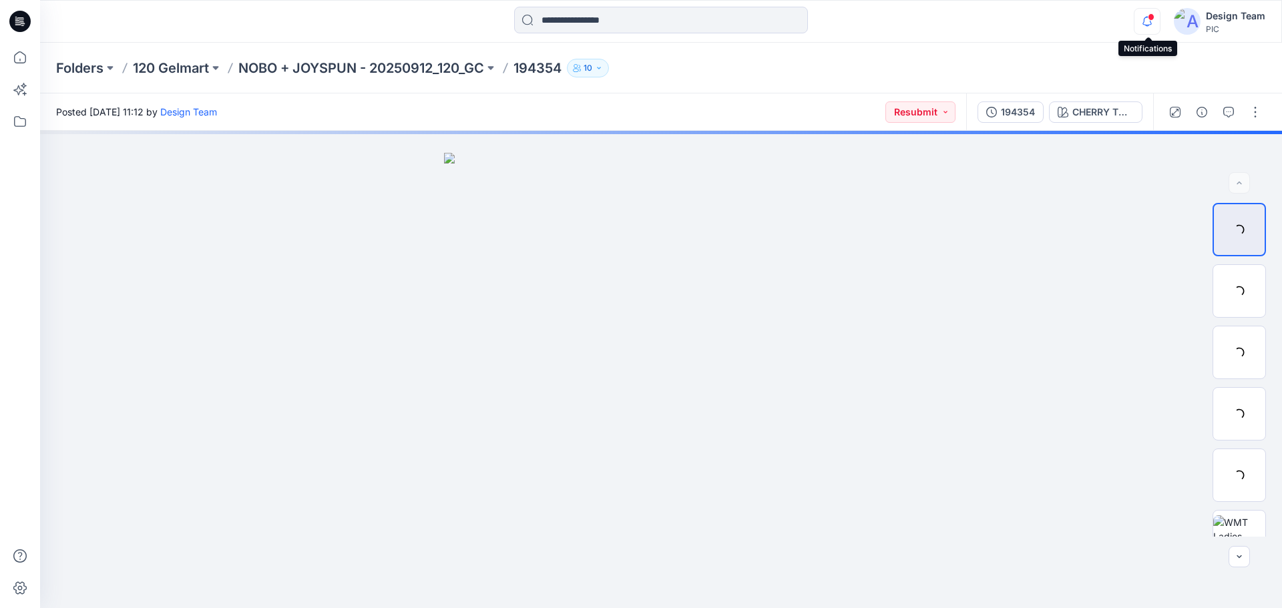
click at [1150, 23] on icon "button" at bounding box center [1146, 21] width 25 height 27
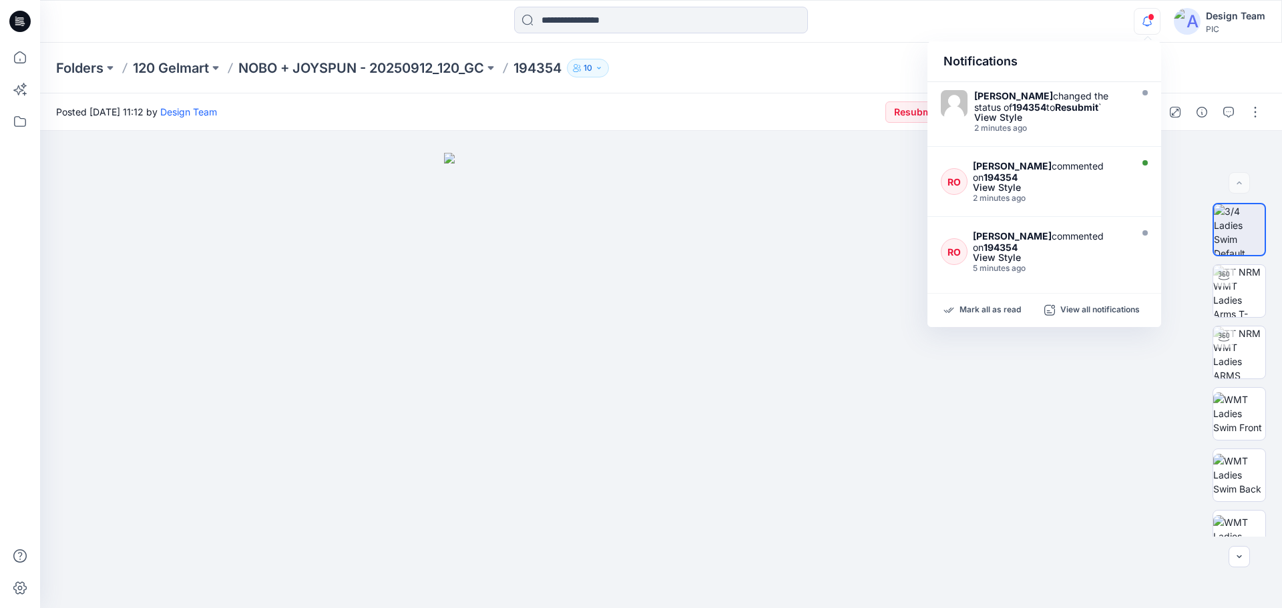
click at [1228, 78] on div "Folders 120 Gelmart NOBO + JOYSPUN - 20250912_120_GC 194354 10" at bounding box center [661, 68] width 1242 height 51
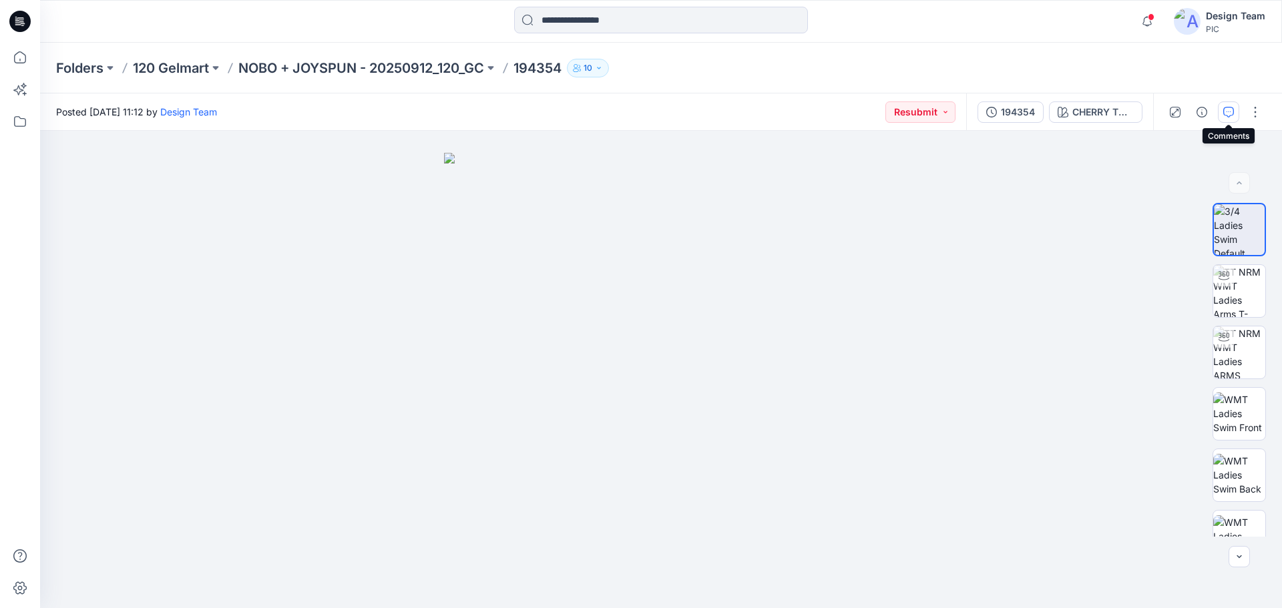
click at [1225, 118] on button "button" at bounding box center [1228, 111] width 21 height 21
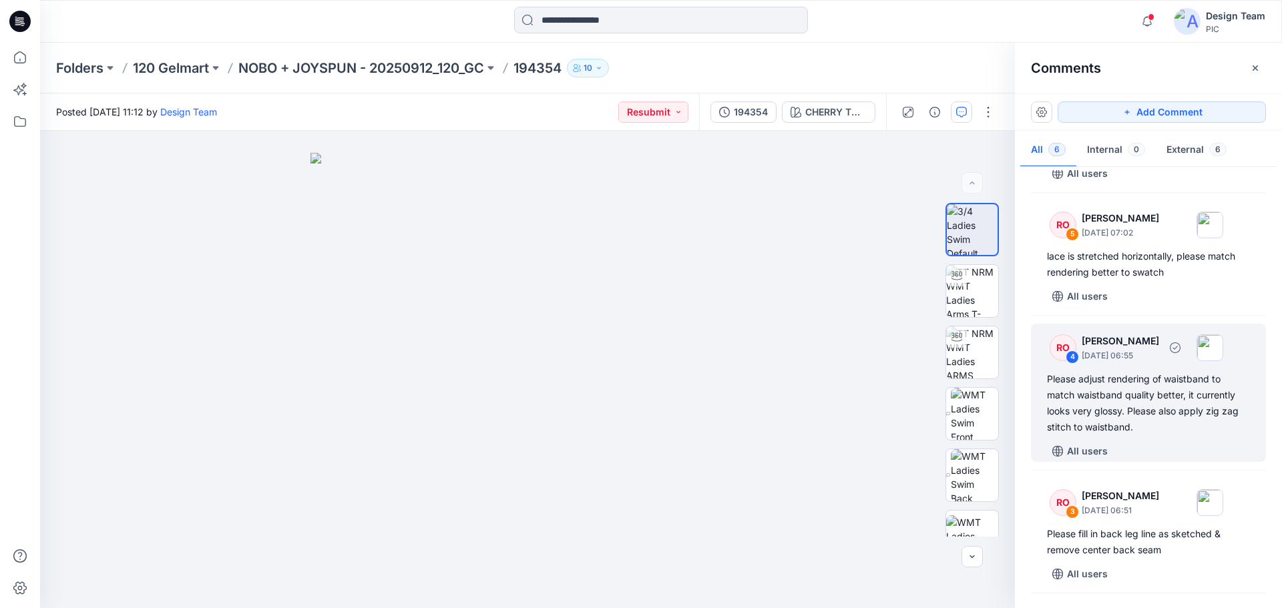
scroll to position [134, 0]
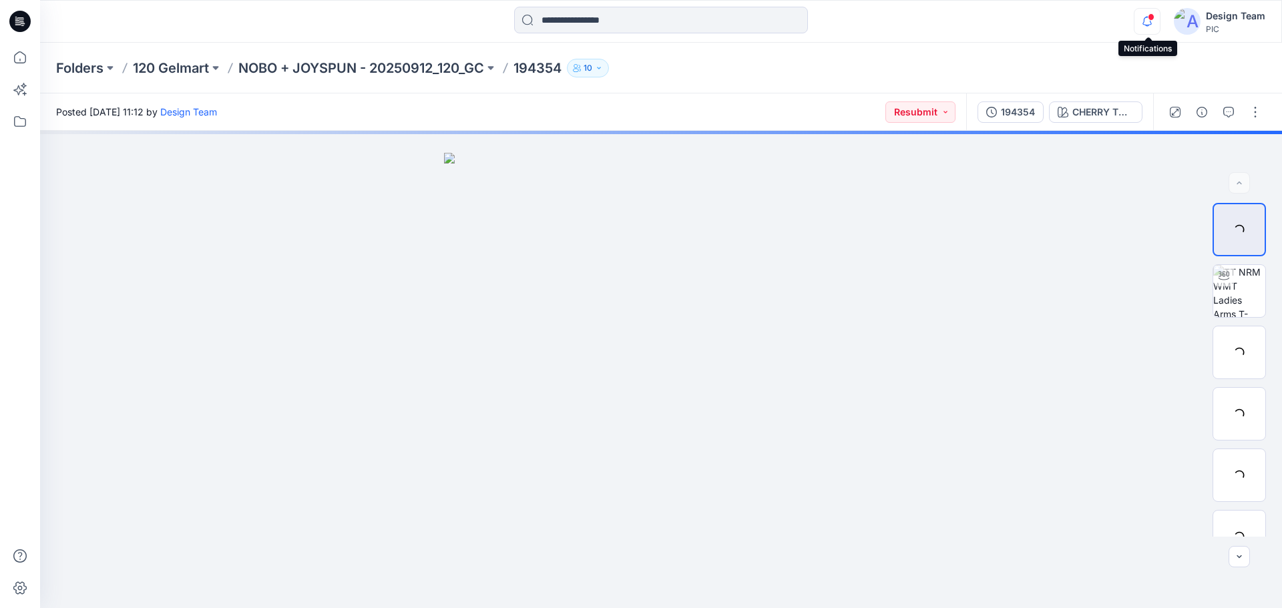
click at [1147, 25] on icon "button" at bounding box center [1146, 21] width 9 height 9
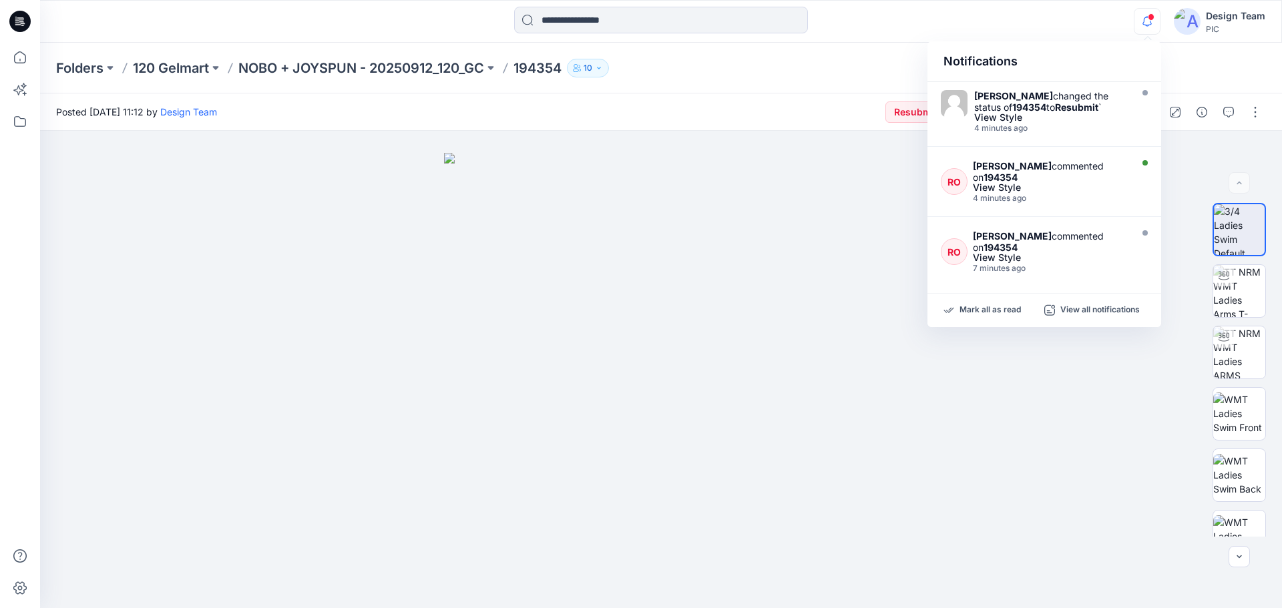
click at [27, 13] on icon at bounding box center [19, 21] width 21 height 43
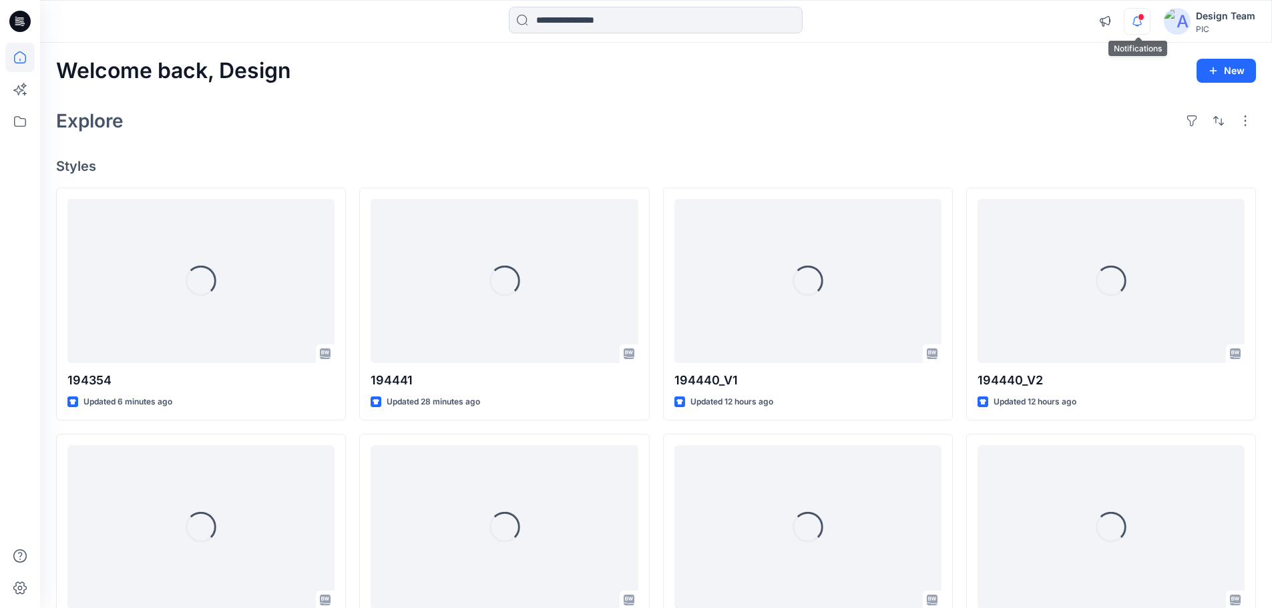
click at [1132, 21] on icon "button" at bounding box center [1136, 21] width 25 height 27
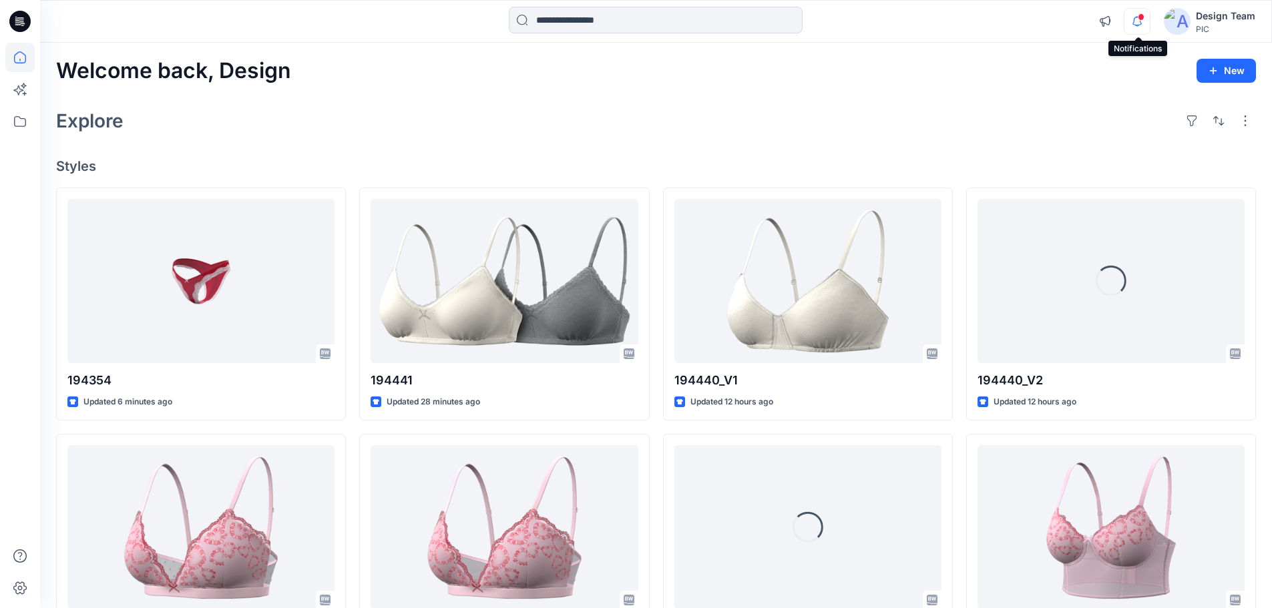
click at [1138, 29] on icon "button" at bounding box center [1136, 21] width 25 height 27
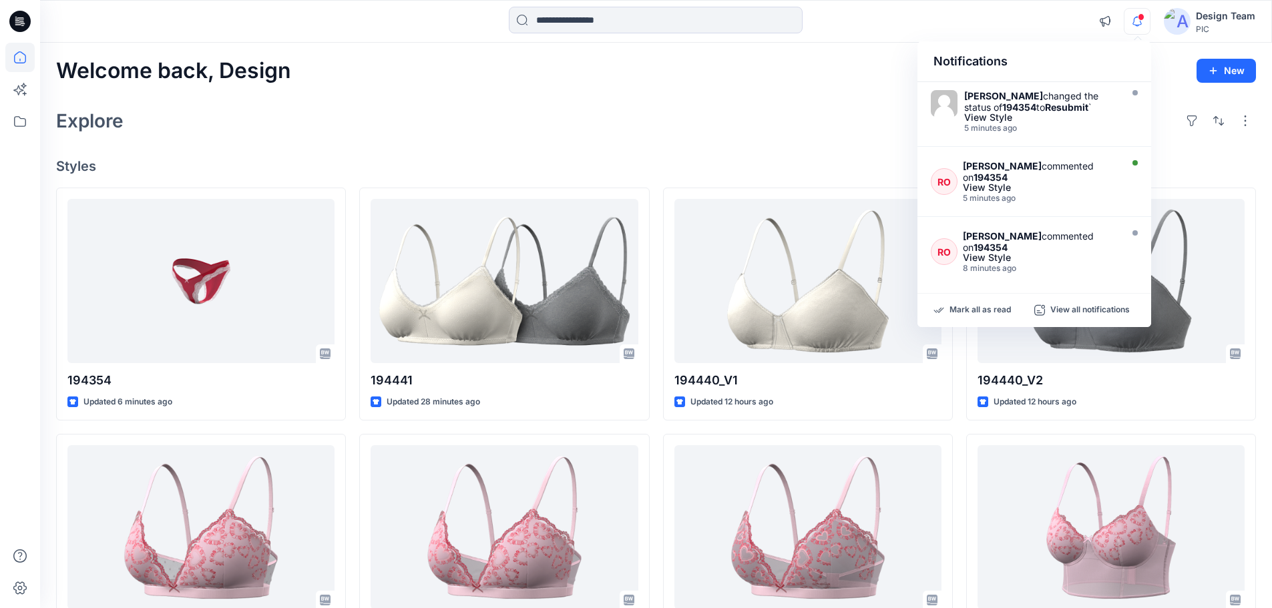
click at [1132, 33] on icon "button" at bounding box center [1136, 21] width 25 height 27
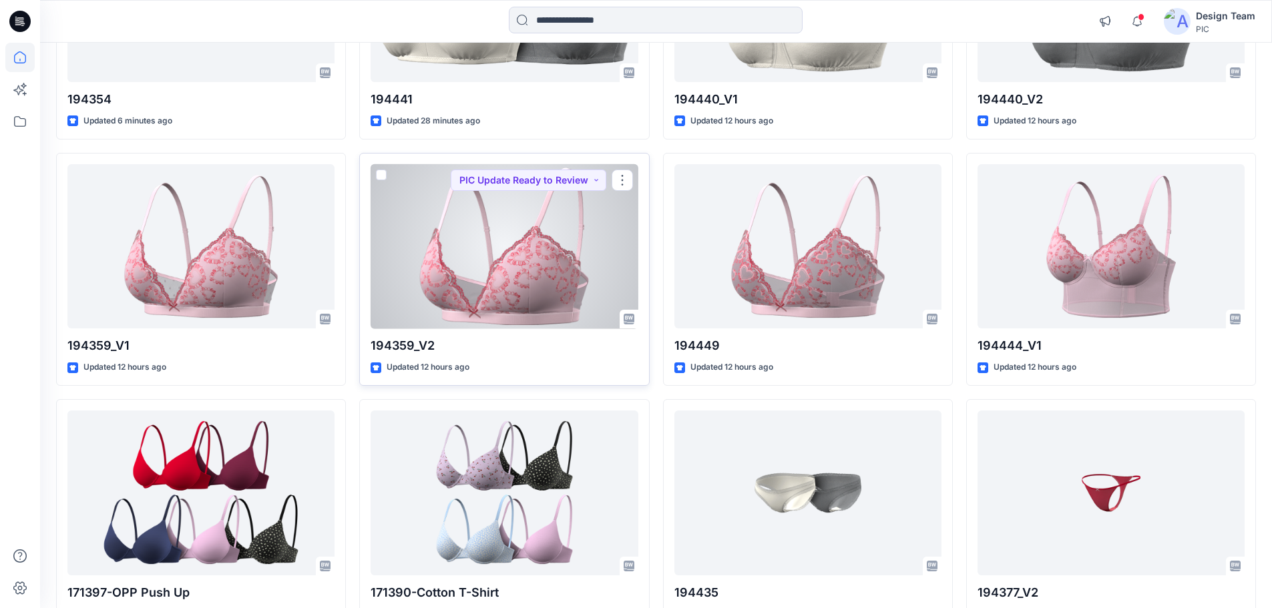
scroll to position [35, 0]
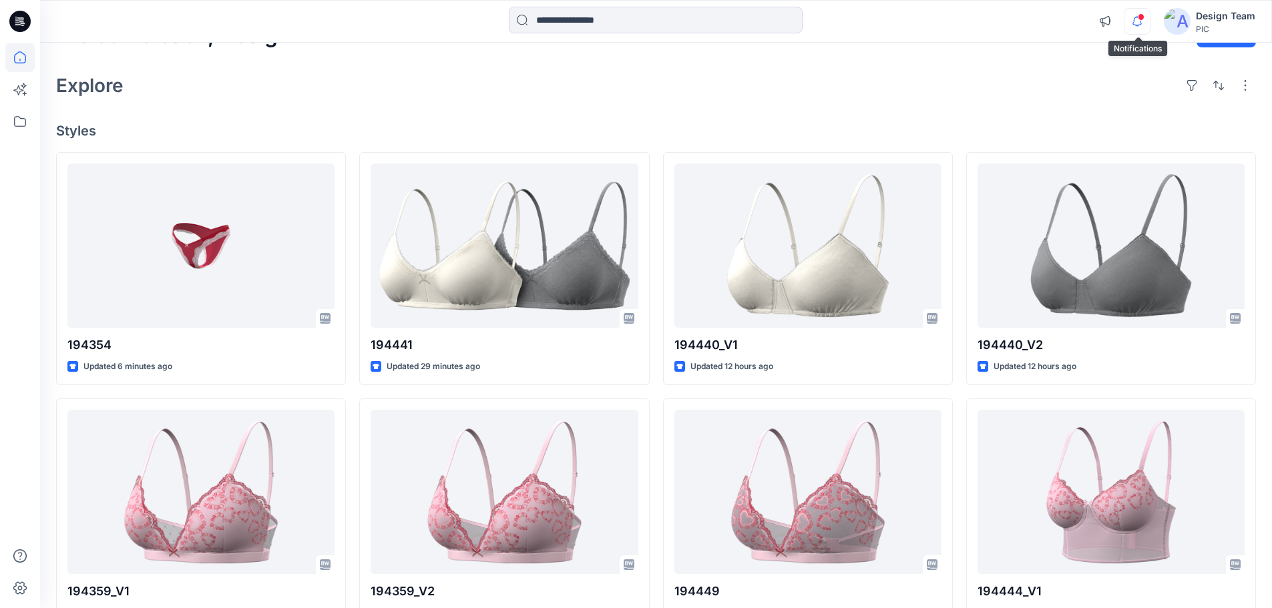
click at [1137, 22] on icon "button" at bounding box center [1136, 21] width 25 height 27
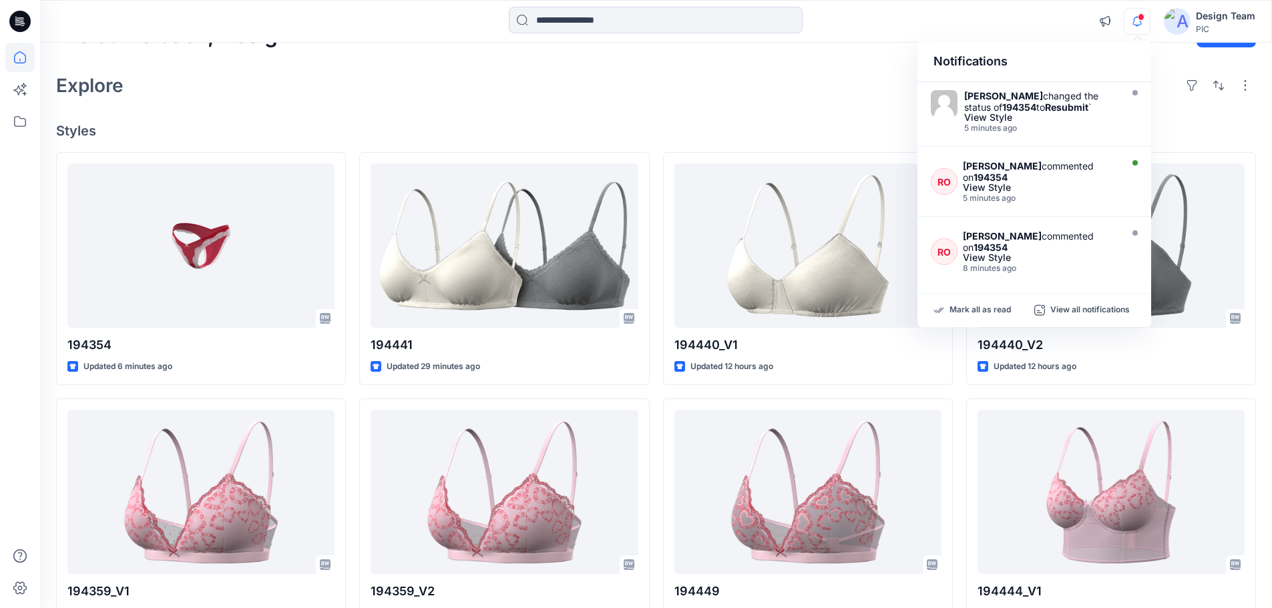
click at [1137, 23] on icon "button" at bounding box center [1136, 21] width 25 height 27
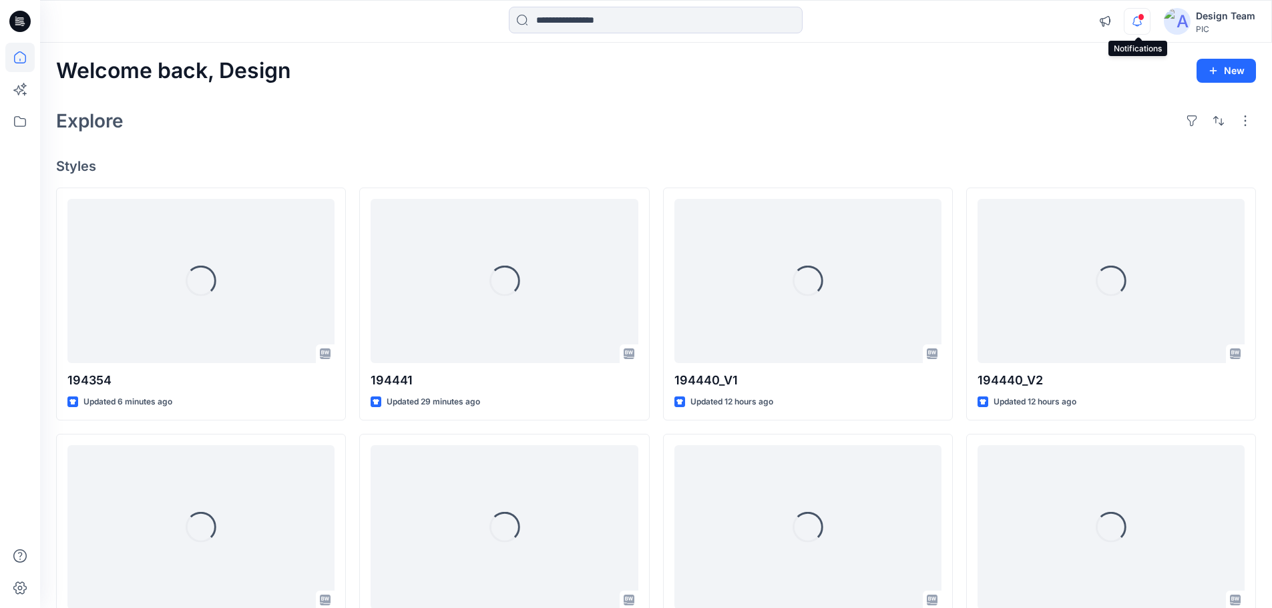
click at [1135, 31] on icon "button" at bounding box center [1136, 21] width 25 height 27
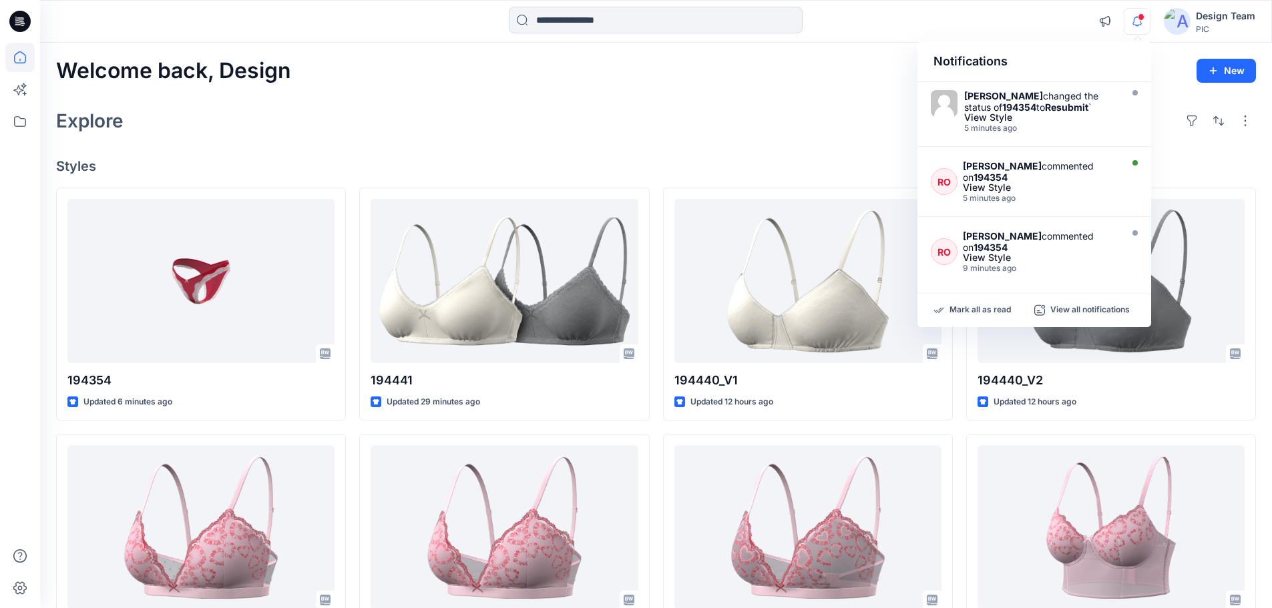
click at [1135, 31] on icon "button" at bounding box center [1136, 21] width 25 height 27
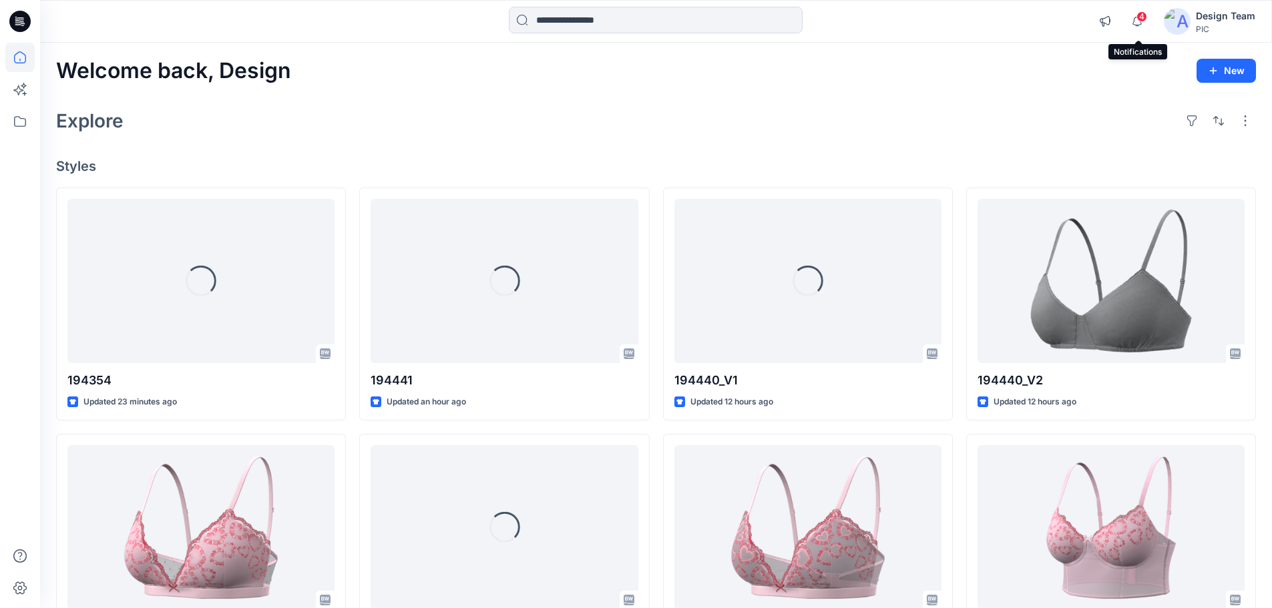
click at [1141, 19] on span "4" at bounding box center [1141, 16] width 11 height 11
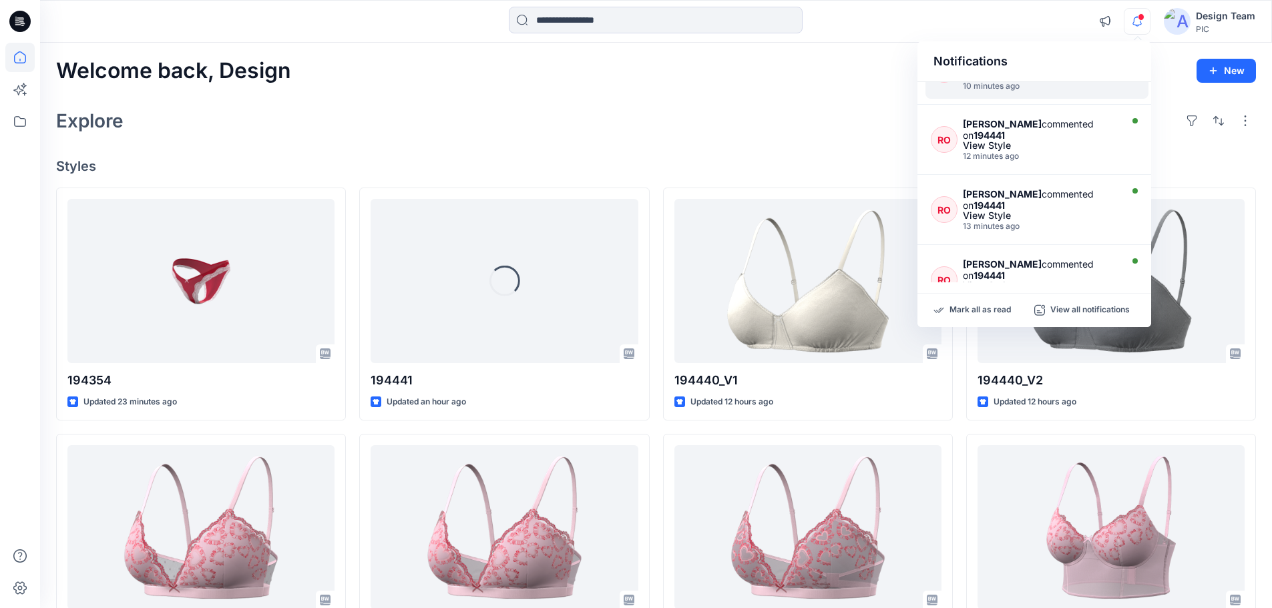
scroll to position [501, 0]
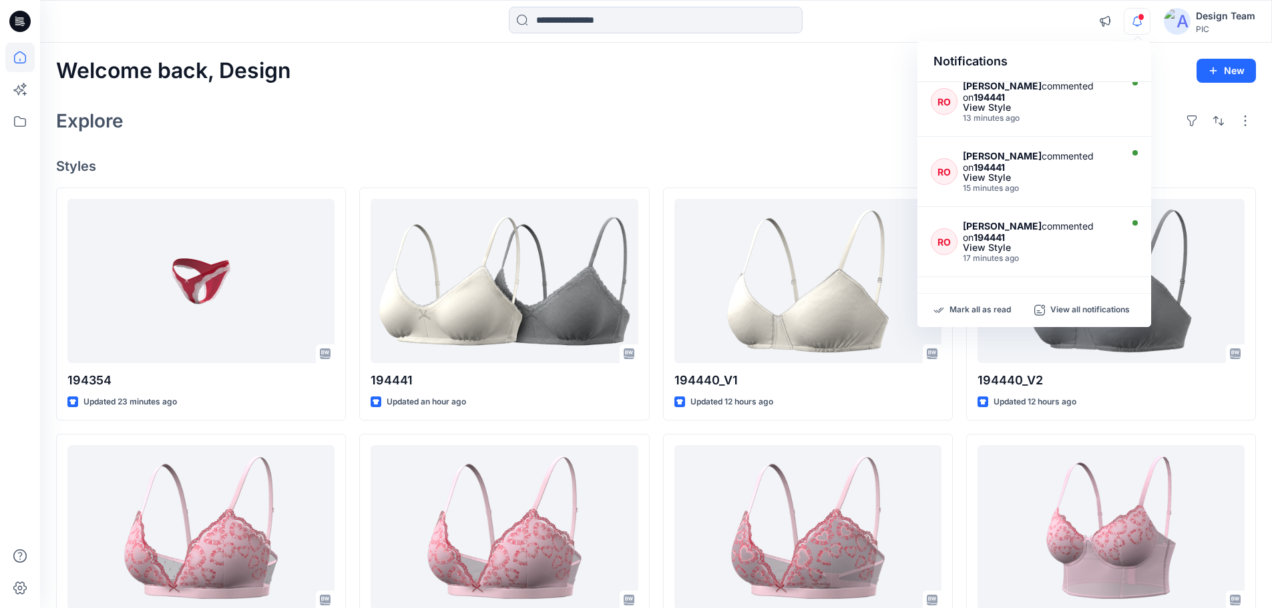
click at [724, 95] on div "Welcome back, Design New Explore Styles 194354 Updated 23 minutes ago 194359_V1…" at bounding box center [656, 510] width 1232 height 935
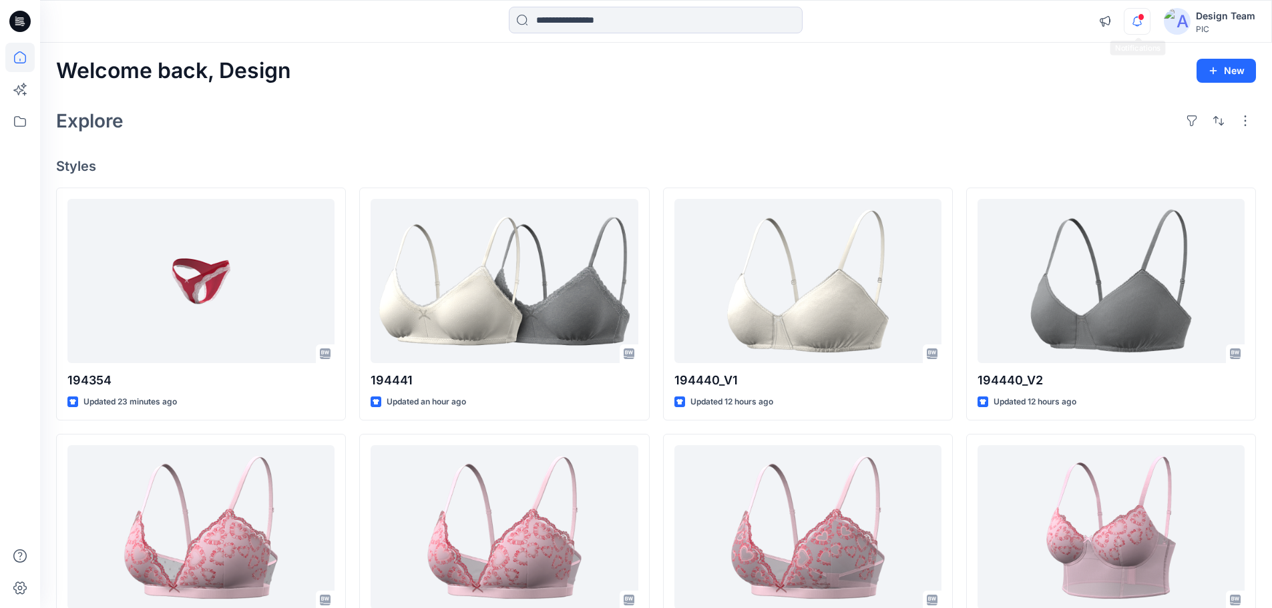
click at [1134, 14] on icon "button" at bounding box center [1136, 21] width 25 height 27
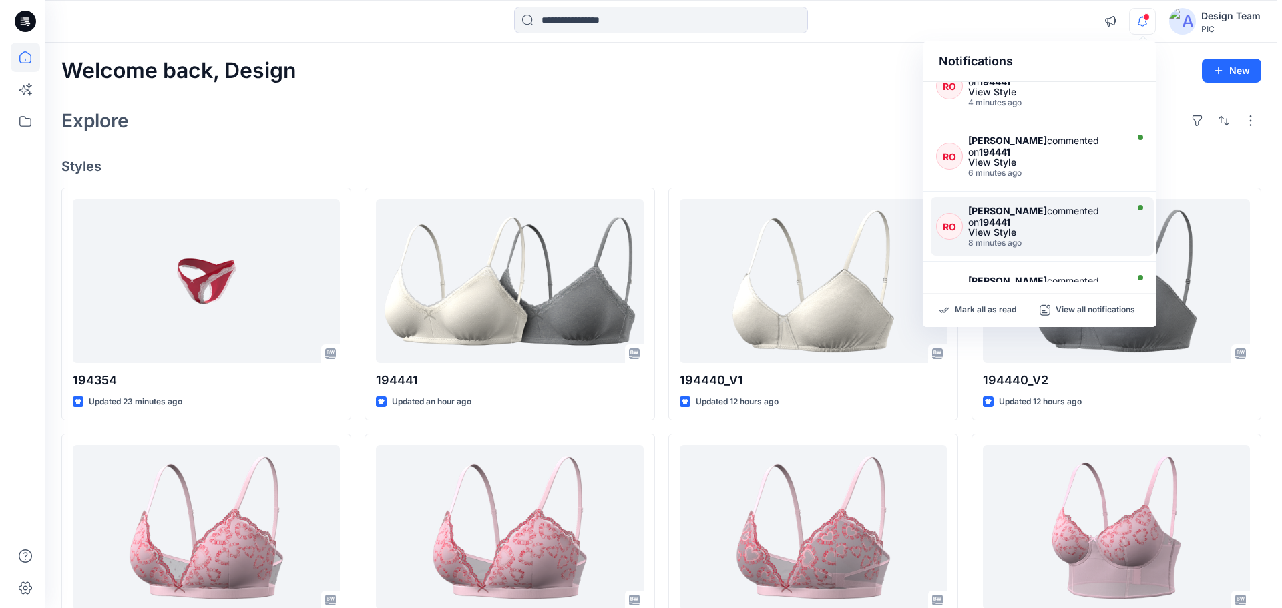
scroll to position [0, 0]
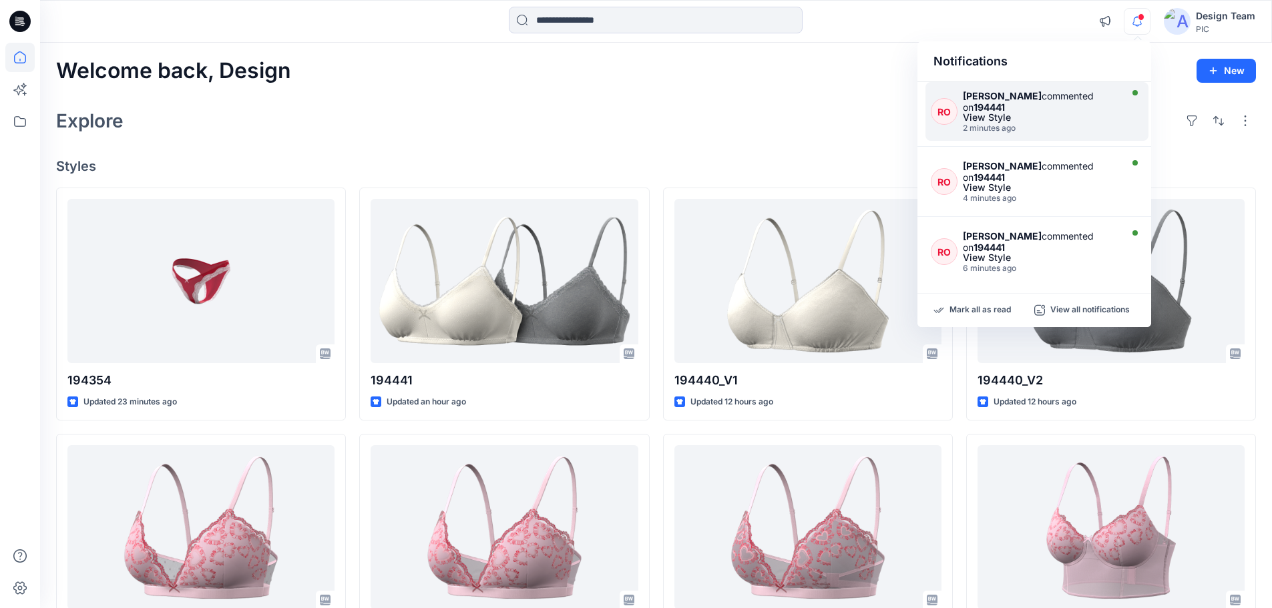
click at [974, 108] on strong "194441" at bounding box center [988, 106] width 31 height 11
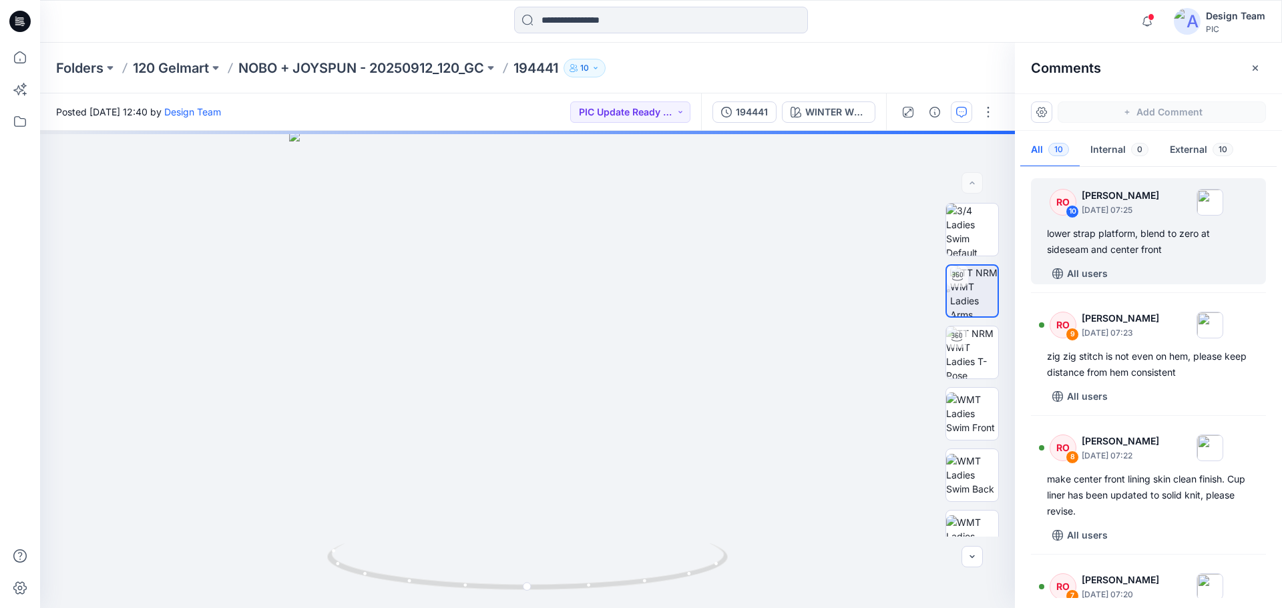
click at [535, 67] on p "194441" at bounding box center [535, 68] width 45 height 19
click at [409, 69] on p "NOBO + JOYSPUN - 20250912_120_GC" at bounding box center [361, 68] width 246 height 19
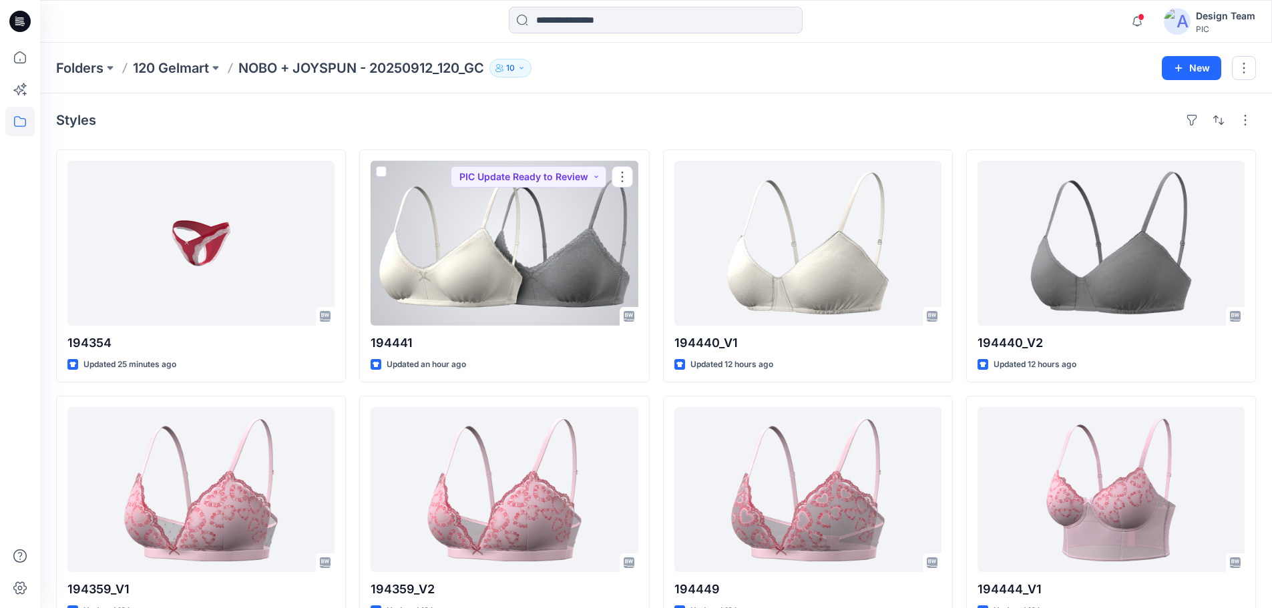
click at [505, 276] on div at bounding box center [504, 243] width 267 height 165
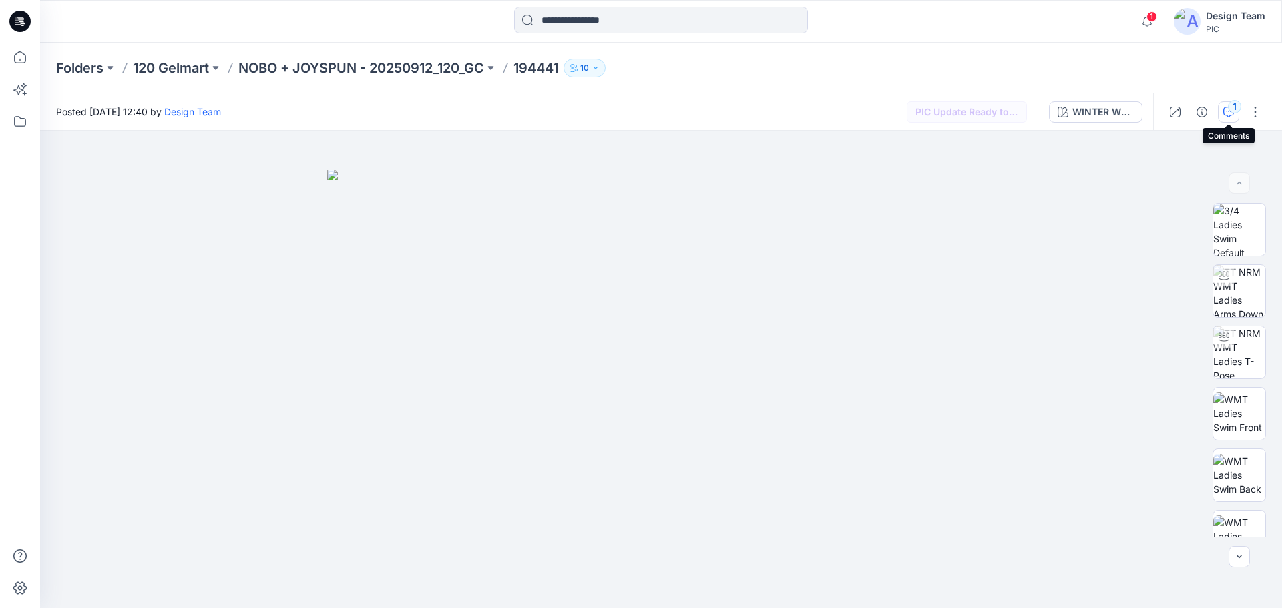
click at [1236, 113] on button "1" at bounding box center [1228, 111] width 21 height 21
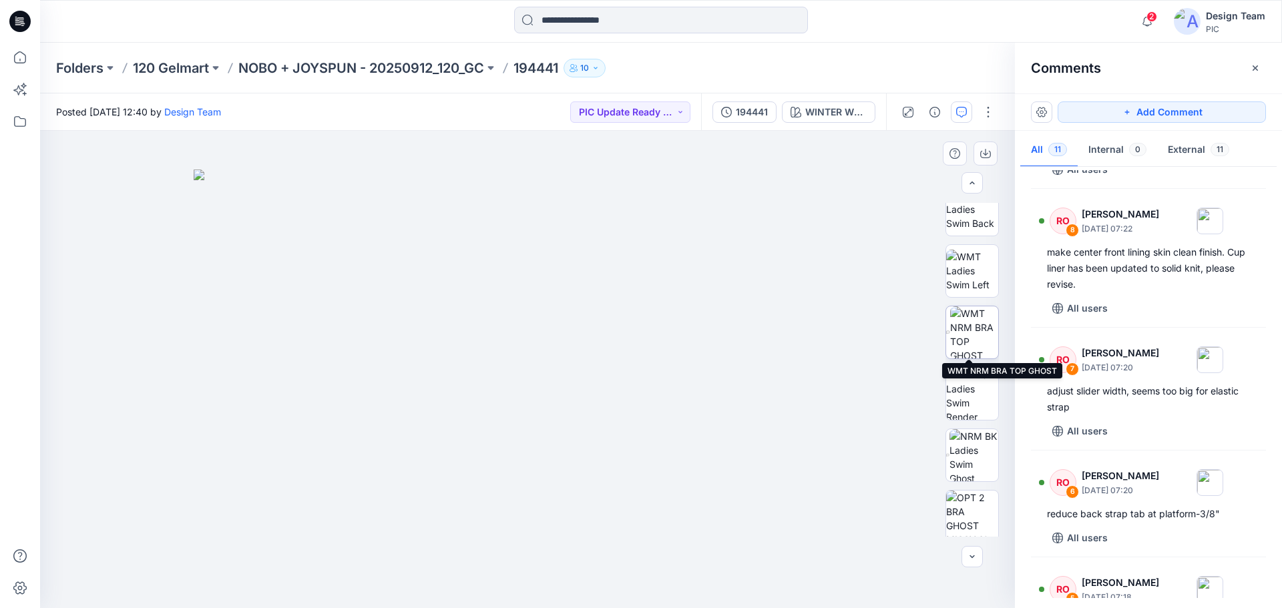
scroll to position [267, 0]
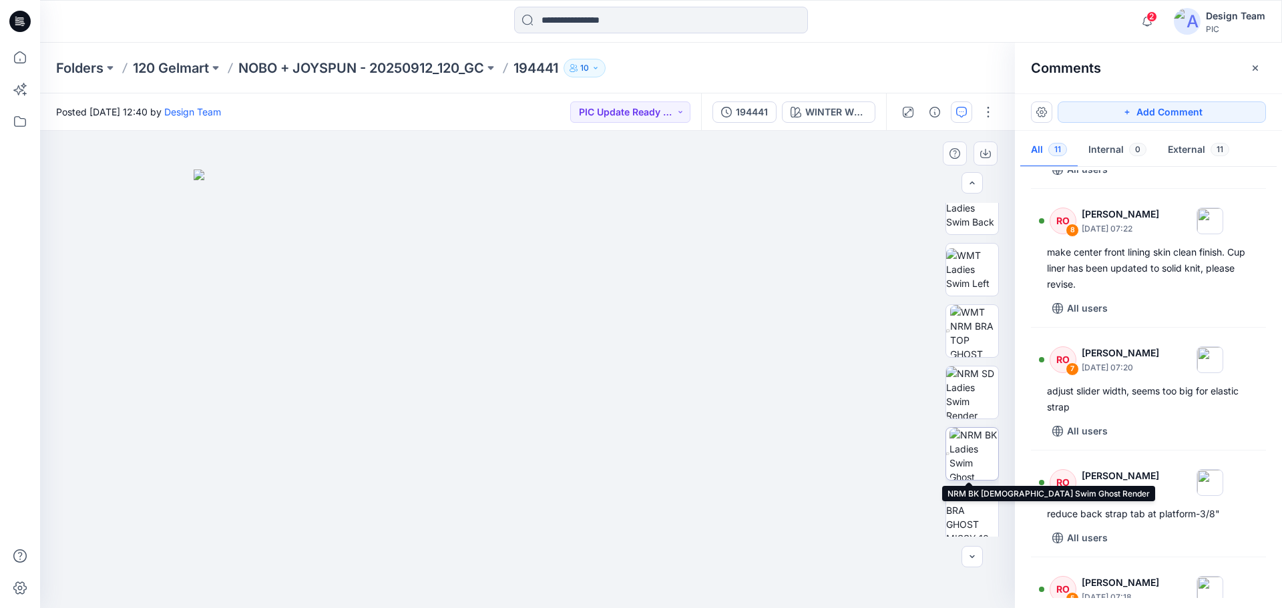
click at [973, 460] on img at bounding box center [973, 454] width 49 height 52
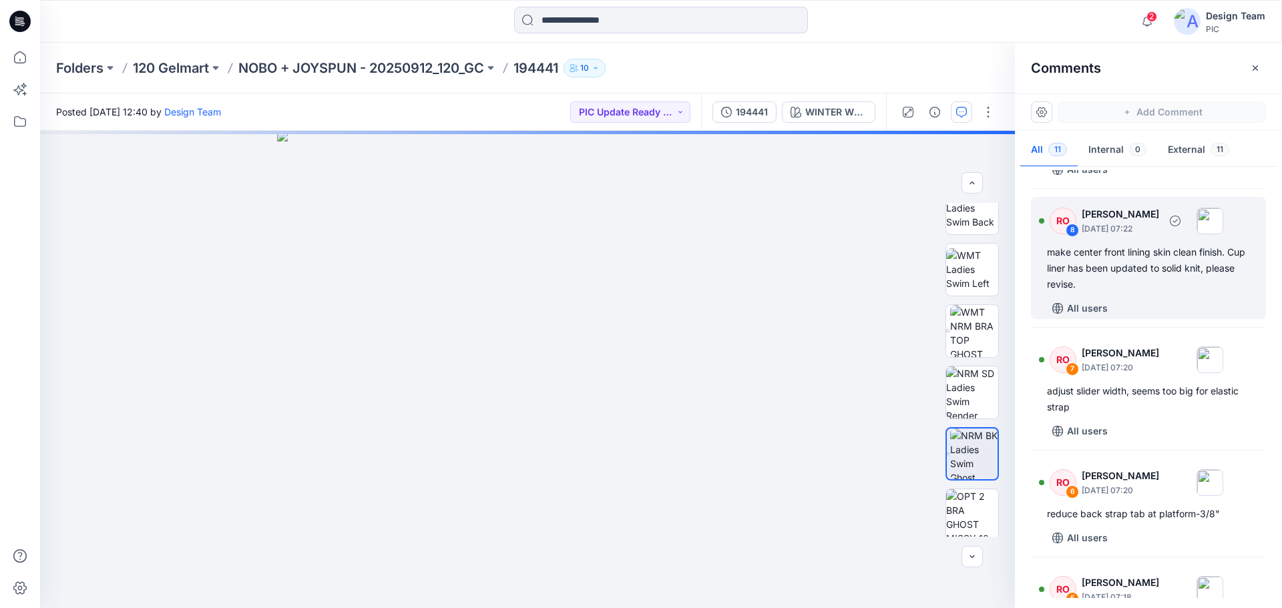
click at [1074, 237] on div "8" at bounding box center [1072, 230] width 13 height 13
click at [1072, 237] on div "8" at bounding box center [1072, 230] width 13 height 13
click at [1147, 265] on div "make center front lining skin clean finish. Cup liner has been updated to solid…" at bounding box center [1148, 268] width 203 height 48
click at [1168, 271] on div "make center front lining skin clean finish. Cup liner has been updated to solid…" at bounding box center [1148, 268] width 203 height 48
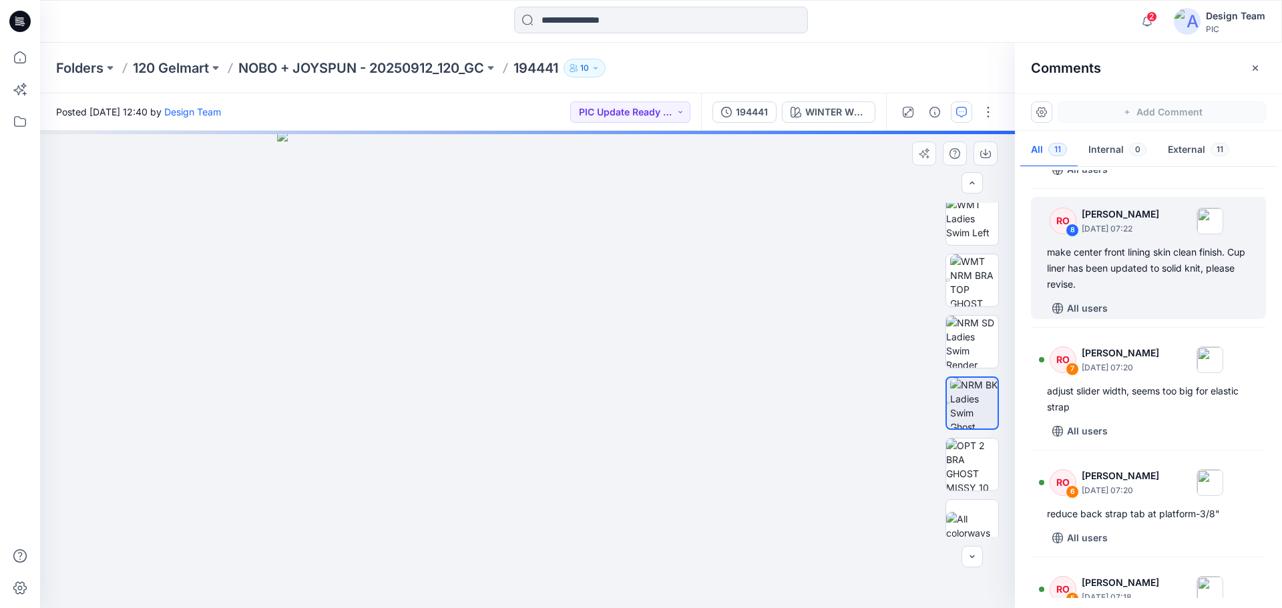
scroll to position [67, 0]
click at [1124, 279] on div "make center front lining skin clean finish. Cup liner has been updated to solid…" at bounding box center [1148, 268] width 203 height 48
click at [1072, 237] on div "8" at bounding box center [1072, 230] width 13 height 13
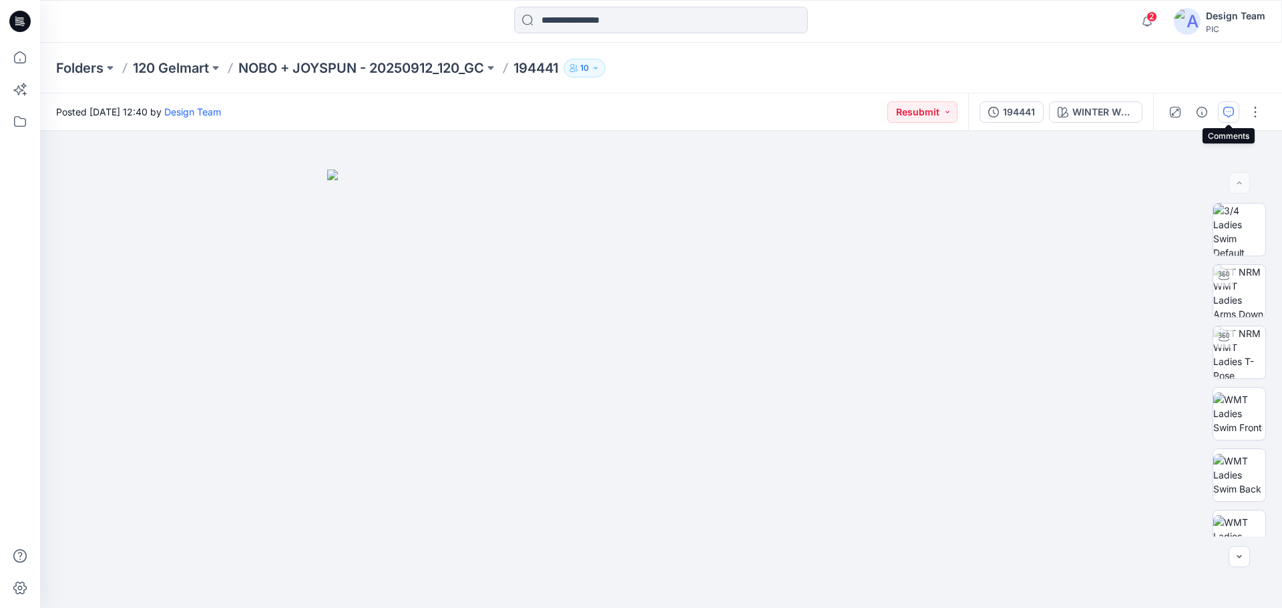
click at [1229, 107] on icon "button" at bounding box center [1228, 112] width 11 height 11
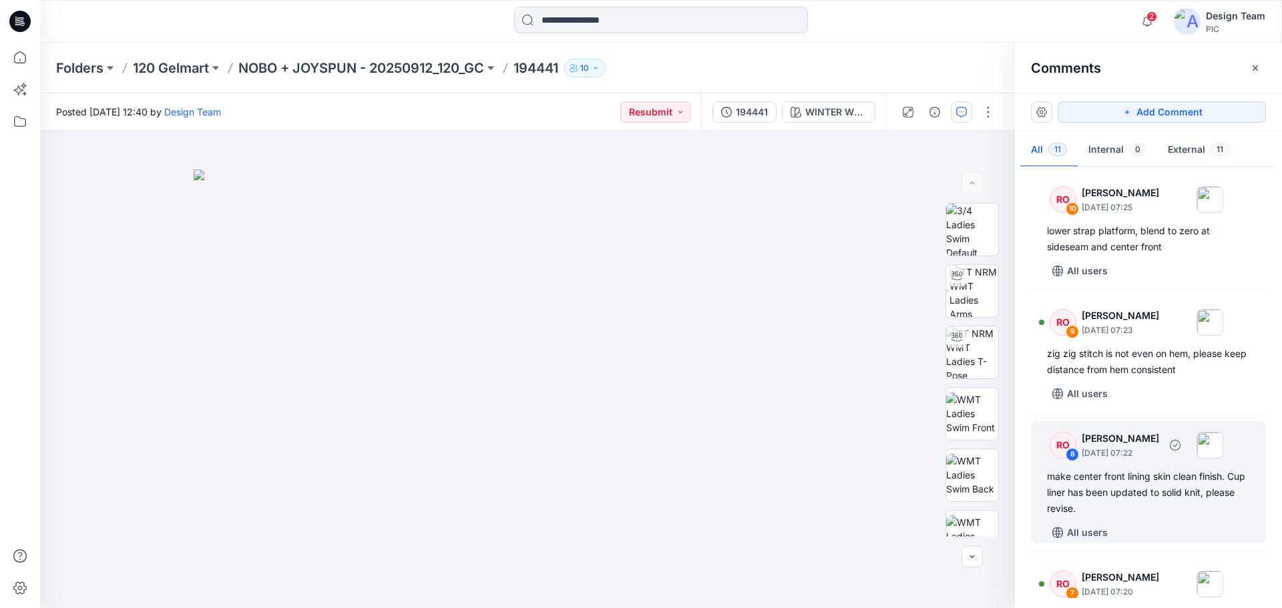
scroll to position [134, 0]
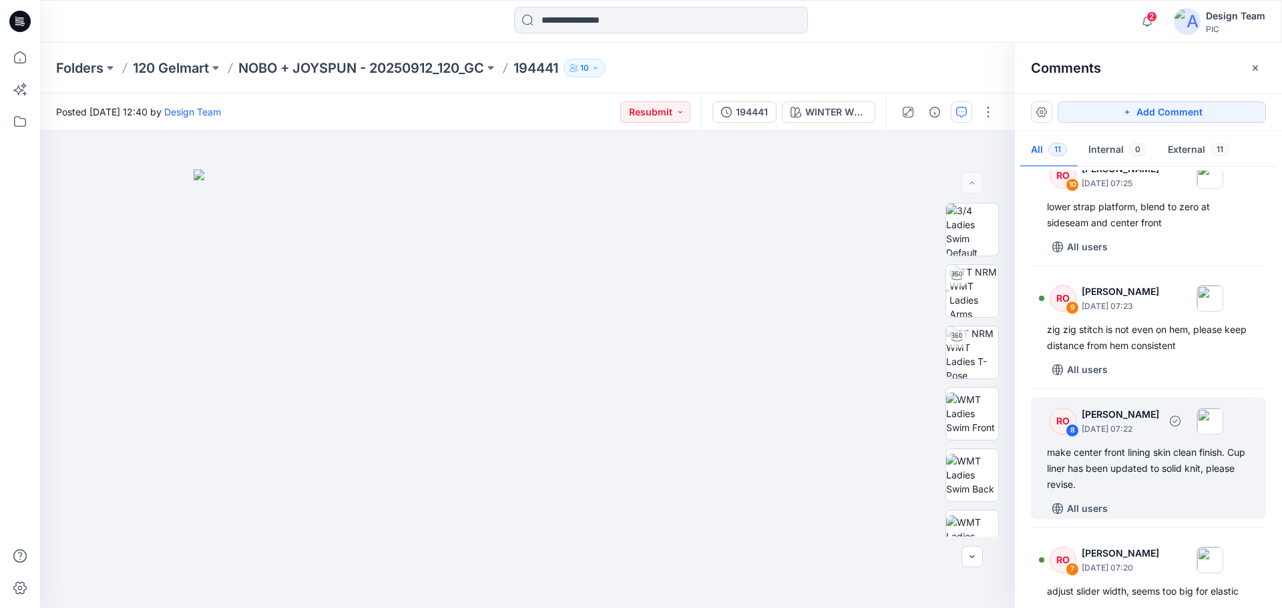
click at [1150, 477] on div "make center front lining skin clean finish. Cup liner has been updated to solid…" at bounding box center [1148, 469] width 203 height 48
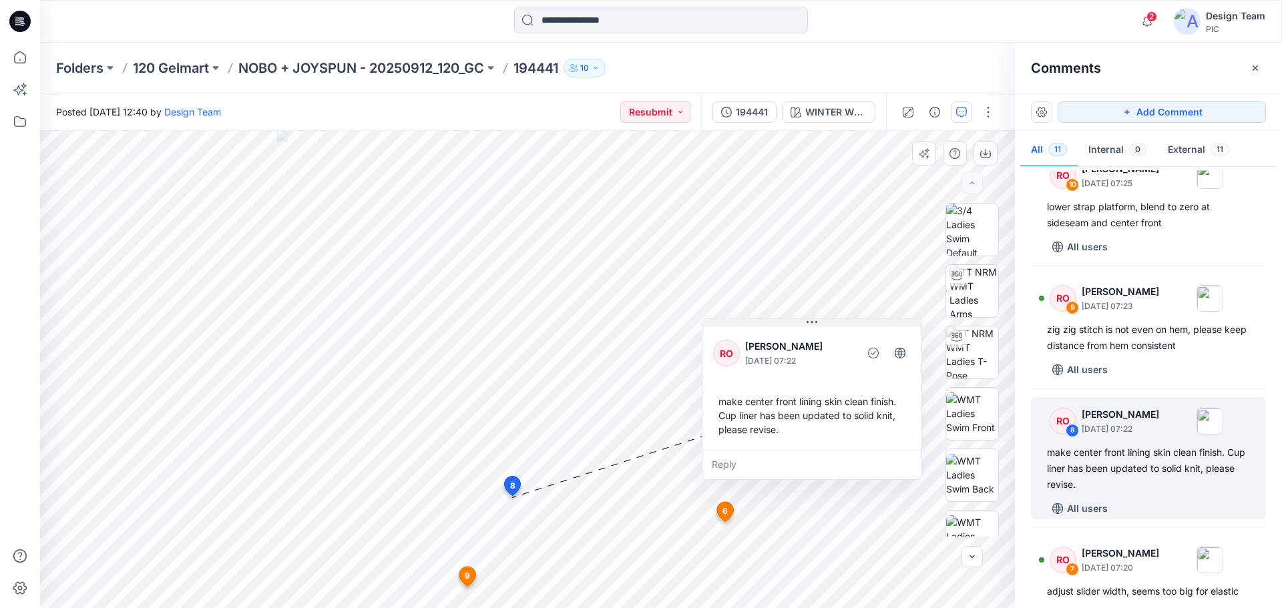
drag, startPoint x: 607, startPoint y: 381, endPoint x: 816, endPoint y: 323, distance: 216.7
click at [817, 323] on icon at bounding box center [812, 322] width 11 height 11
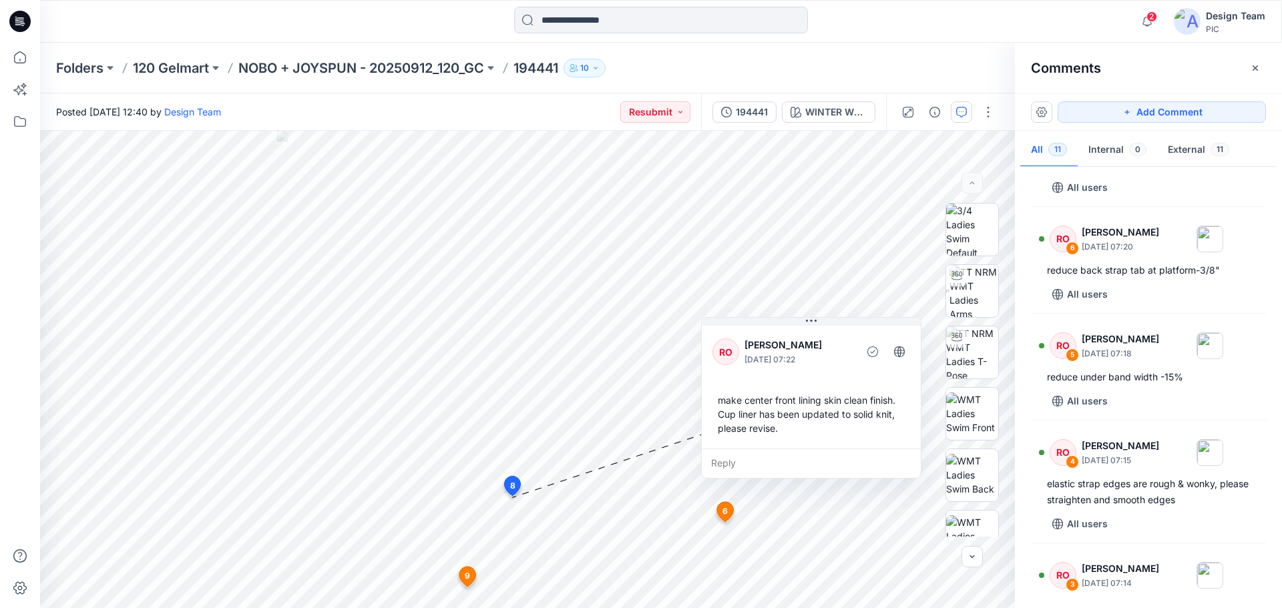
scroll to position [601, 0]
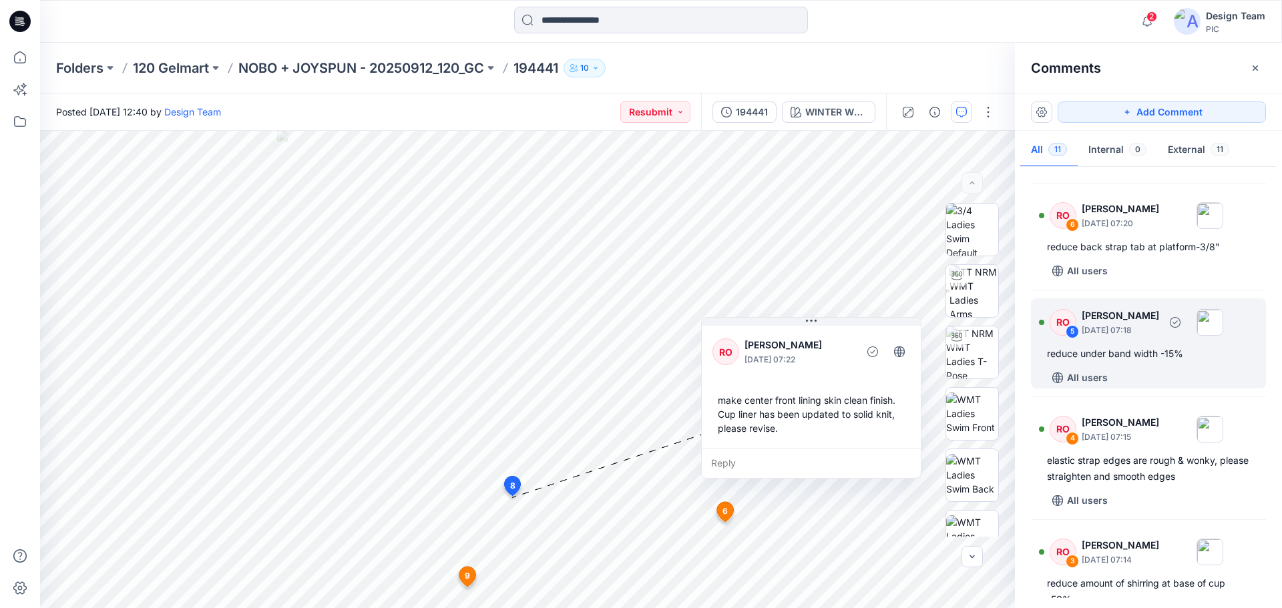
click at [1070, 338] on div "5" at bounding box center [1072, 331] width 13 height 13
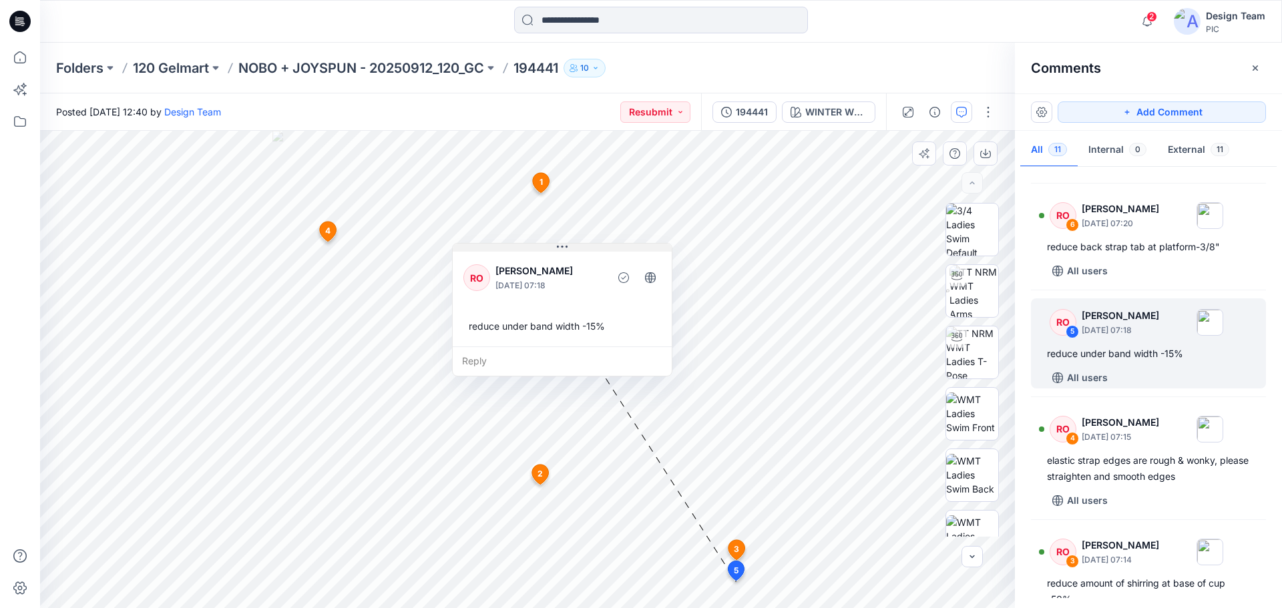
drag, startPoint x: 827, startPoint y: 465, endPoint x: 567, endPoint y: 248, distance: 338.0
click at [567, 248] on icon at bounding box center [562, 247] width 11 height 11
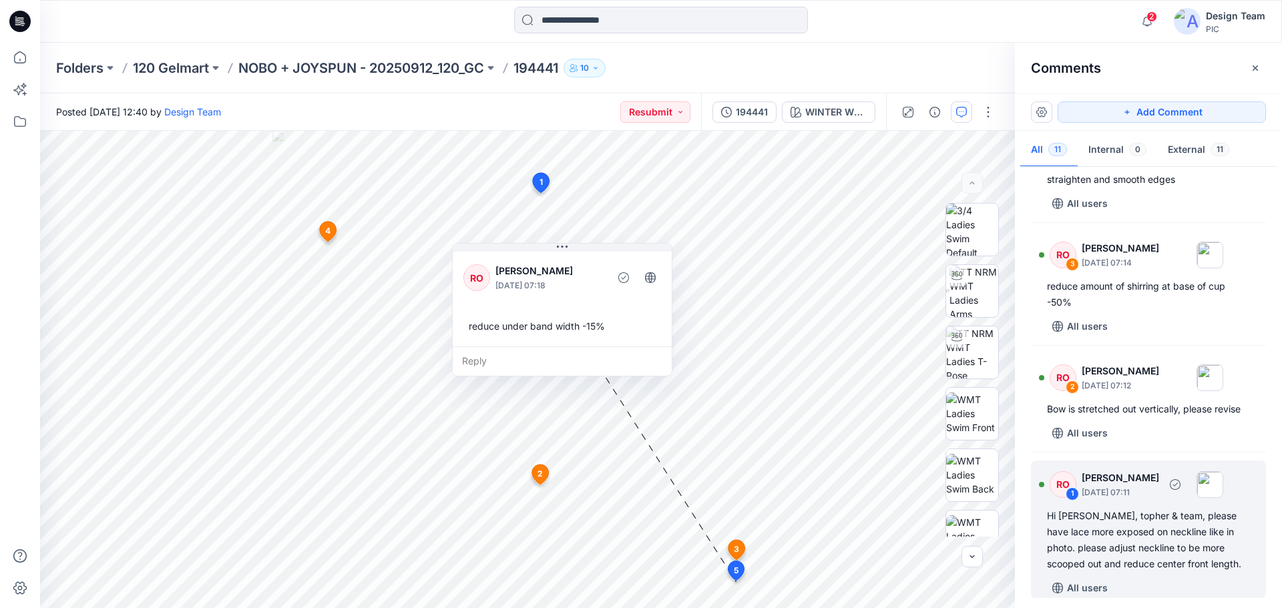
scroll to position [923, 0]
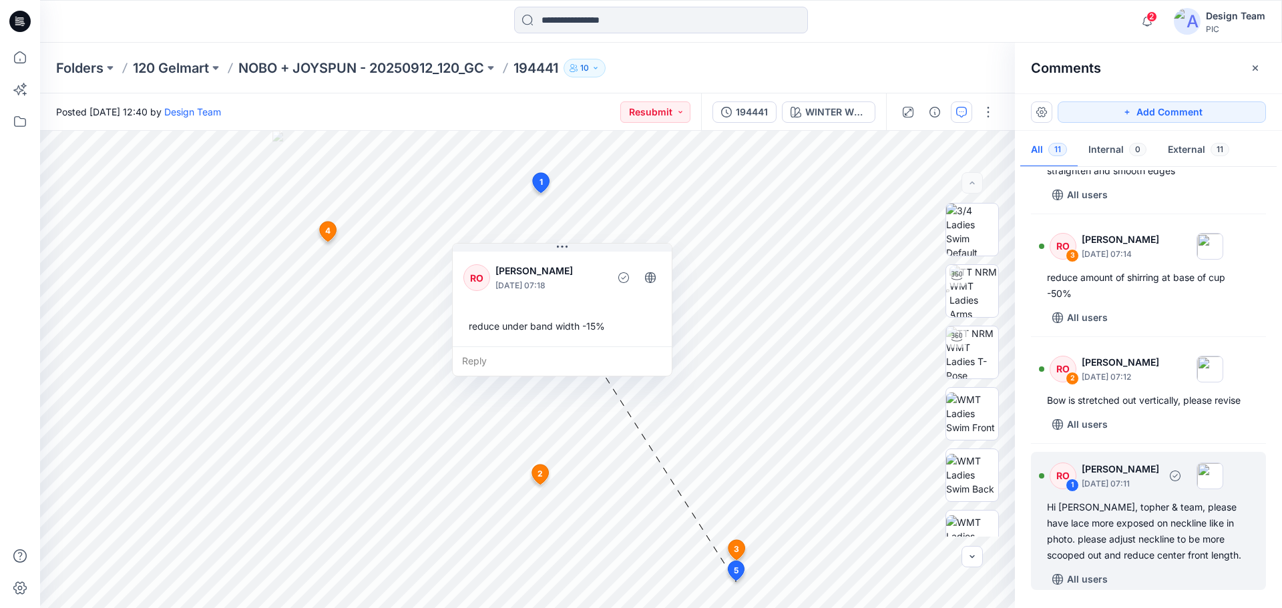
click at [1072, 487] on div "1" at bounding box center [1072, 485] width 13 height 13
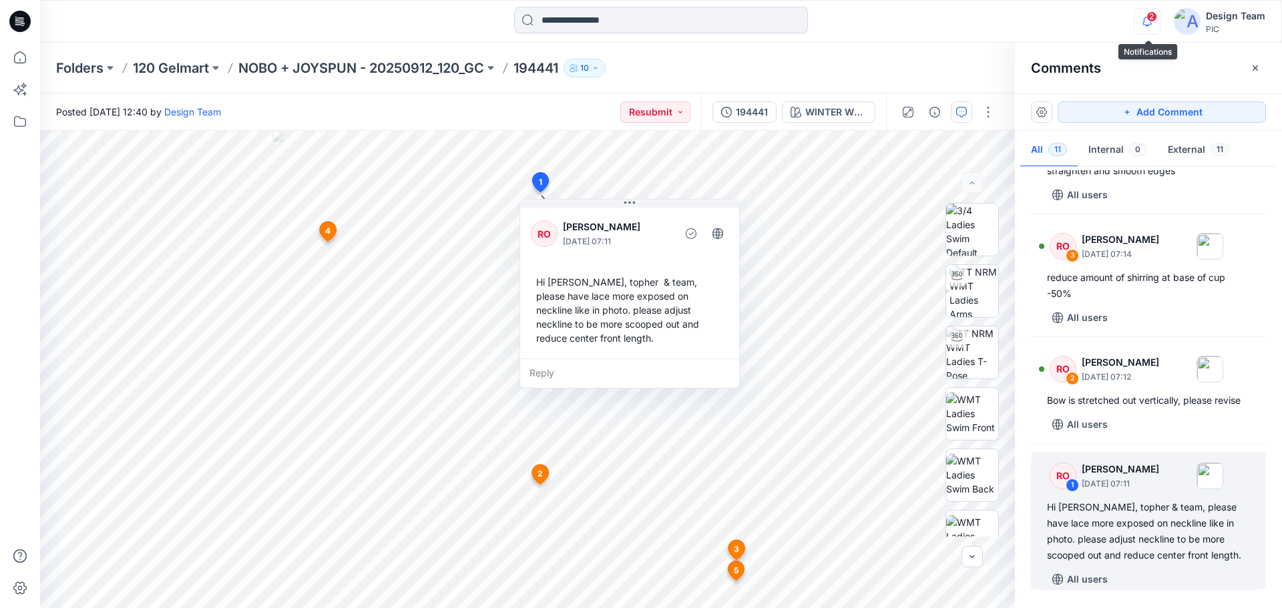
click at [1156, 22] on icon "button" at bounding box center [1146, 21] width 25 height 27
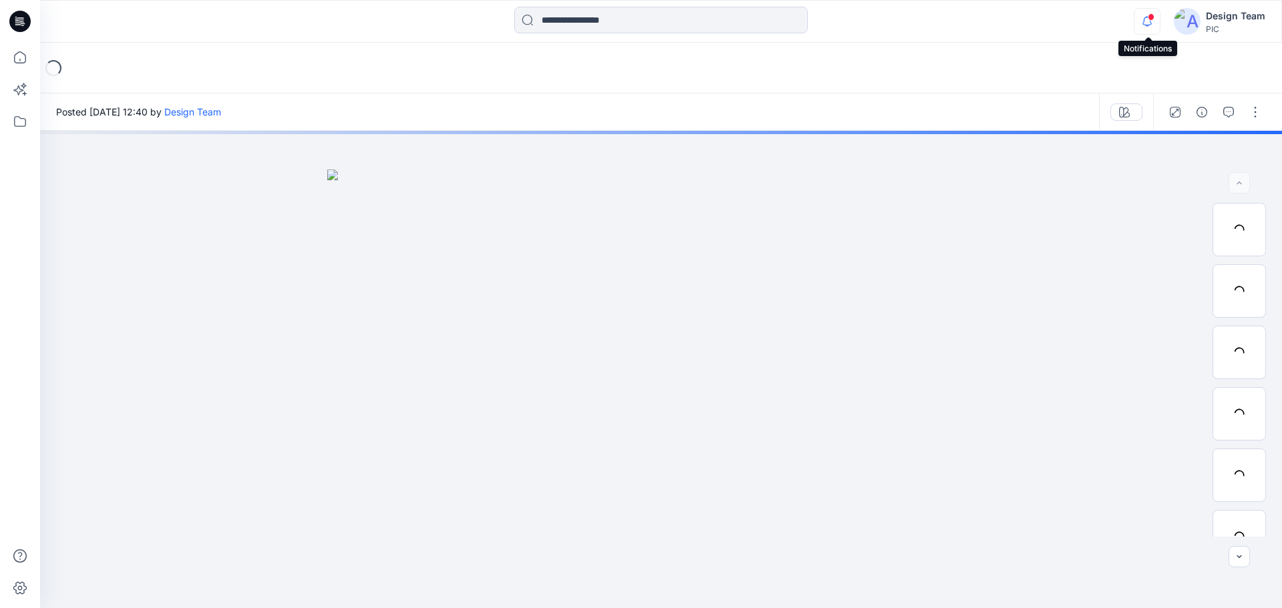
click at [1148, 25] on icon "button" at bounding box center [1146, 21] width 25 height 27
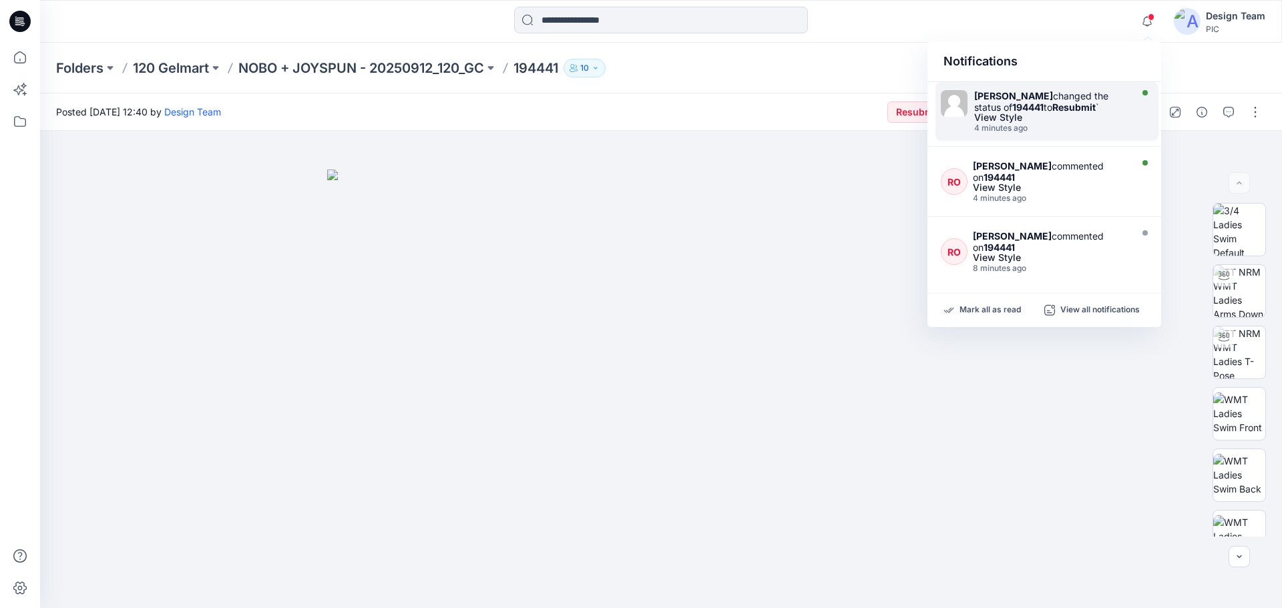
click at [1017, 115] on div "View Style" at bounding box center [1051, 117] width 154 height 9
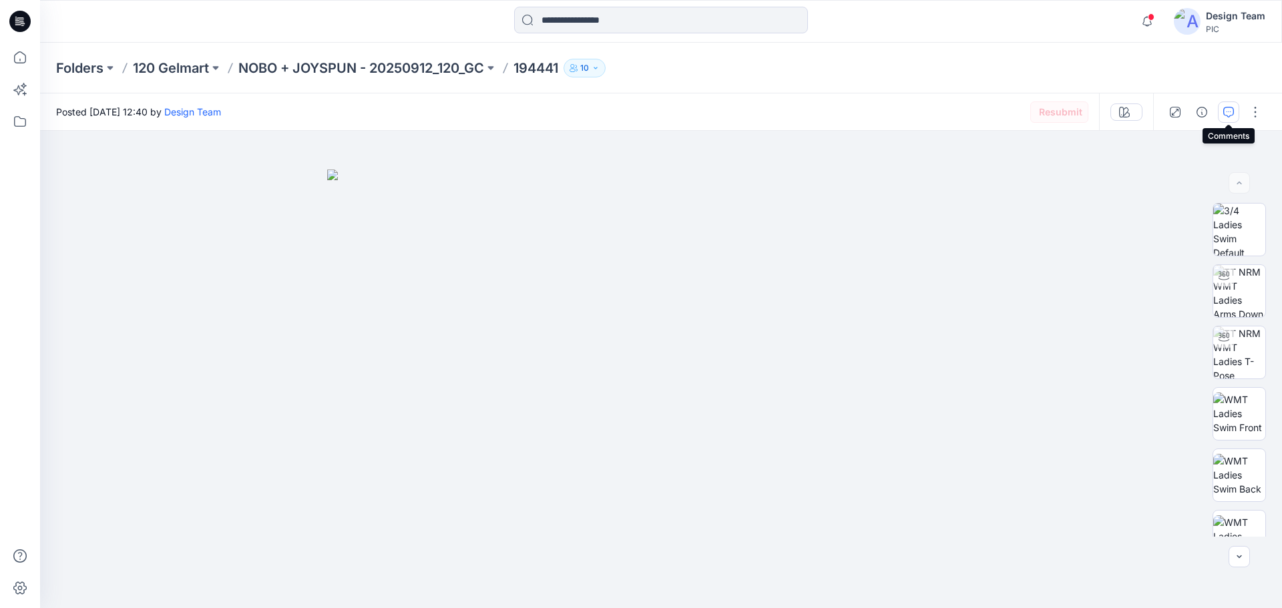
click at [1223, 119] on button "button" at bounding box center [1228, 111] width 21 height 21
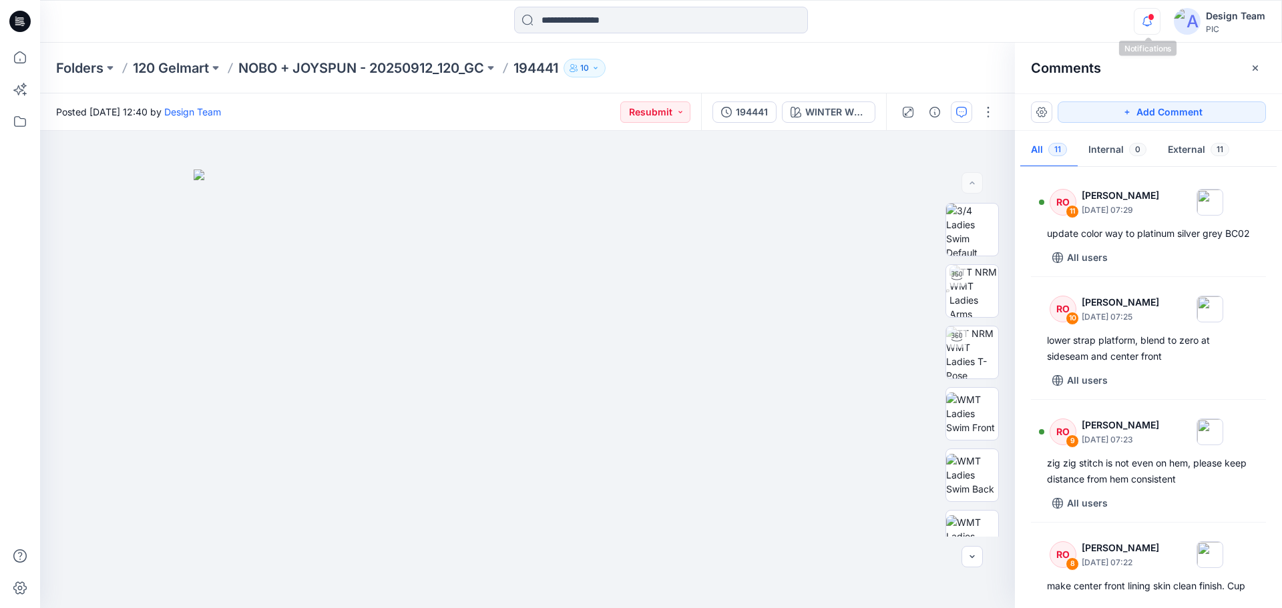
click at [1142, 22] on icon "button" at bounding box center [1146, 21] width 25 height 27
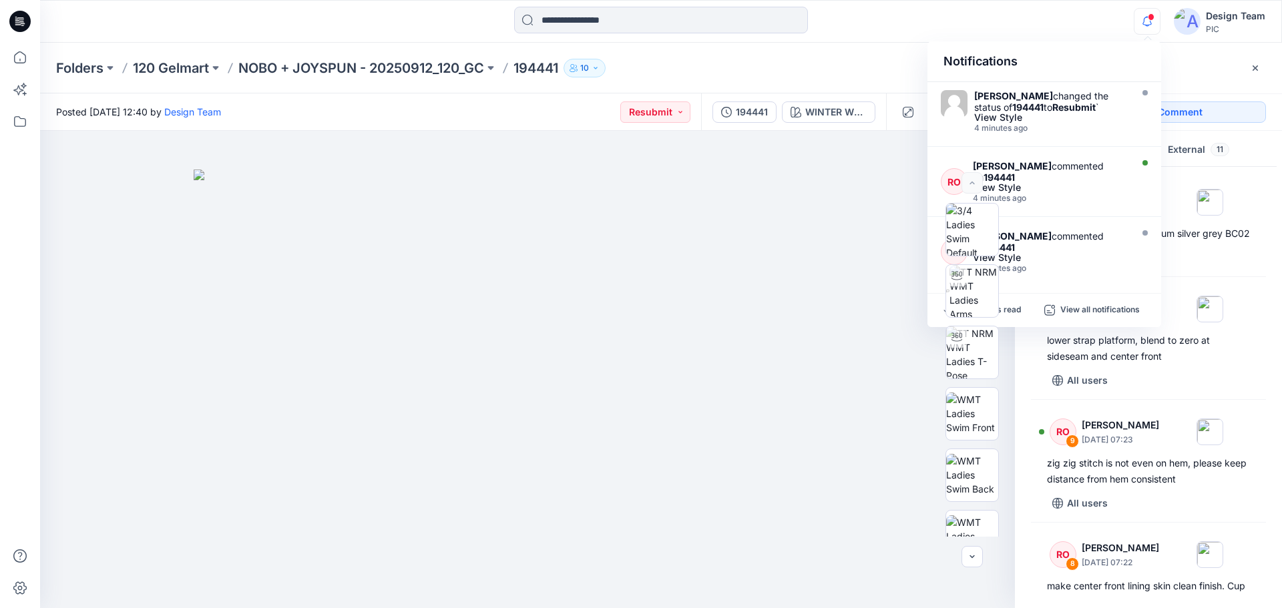
click at [903, 18] on div at bounding box center [661, 21] width 621 height 29
